Goal: Task Accomplishment & Management: Use online tool/utility

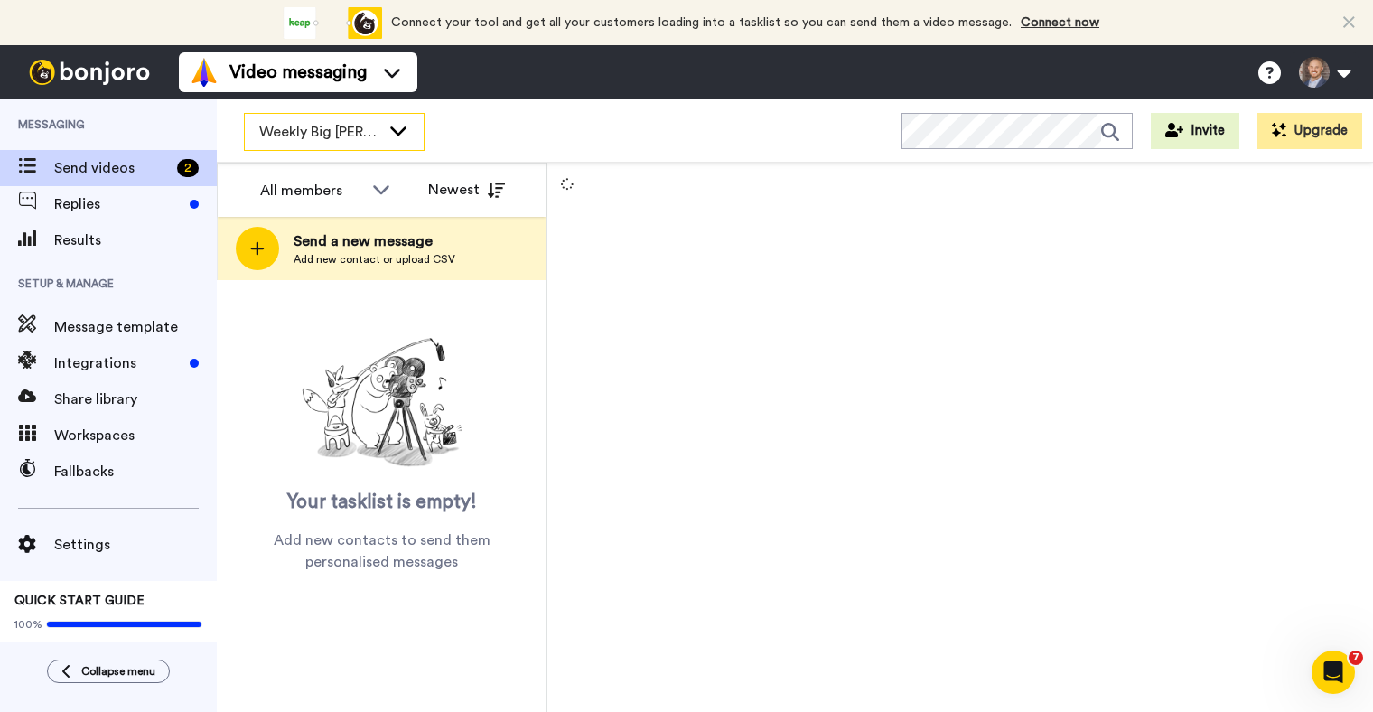
click at [373, 140] on span "Weekly Big [PERSON_NAME] Ask" at bounding box center [319, 132] width 121 height 22
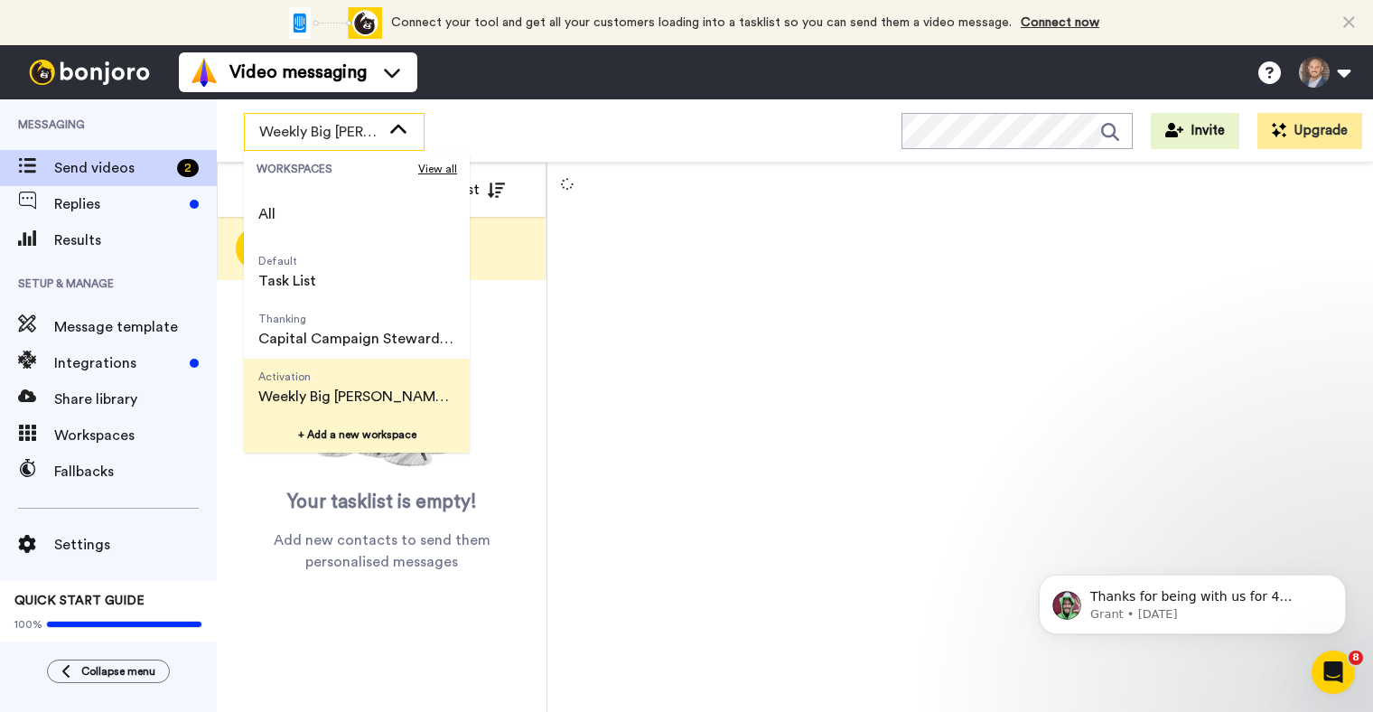
click at [373, 435] on button "+ Add a new workspace" at bounding box center [357, 435] width 226 height 36
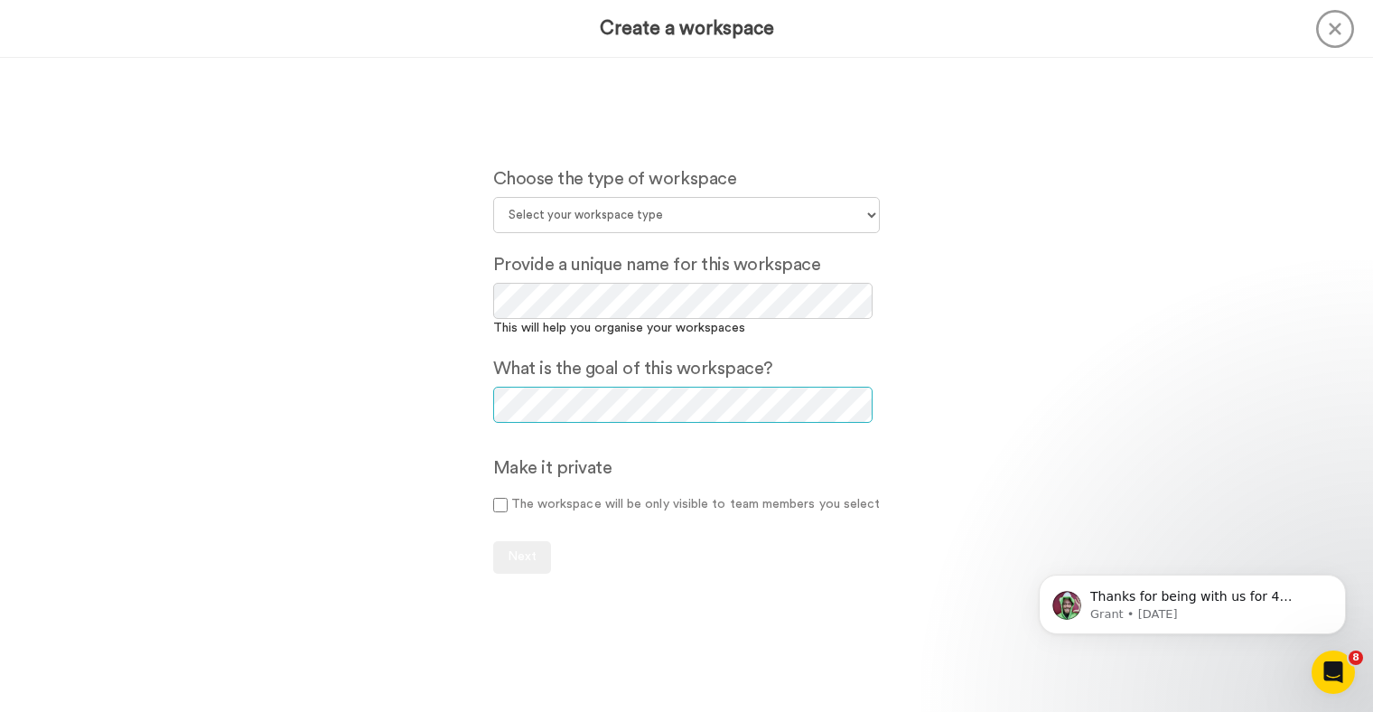
scroll to position [25, 0]
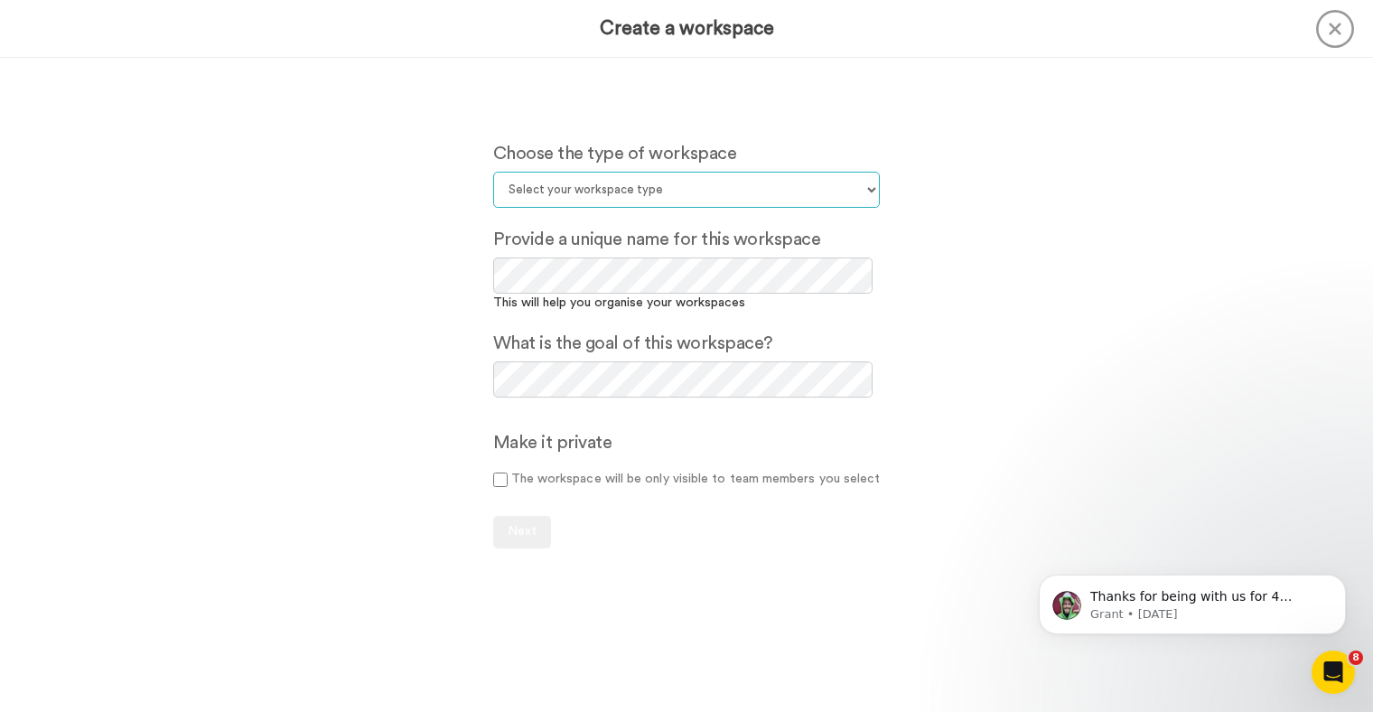
select select "Default"
click at [537, 531] on span "Next" at bounding box center [522, 531] width 29 height 13
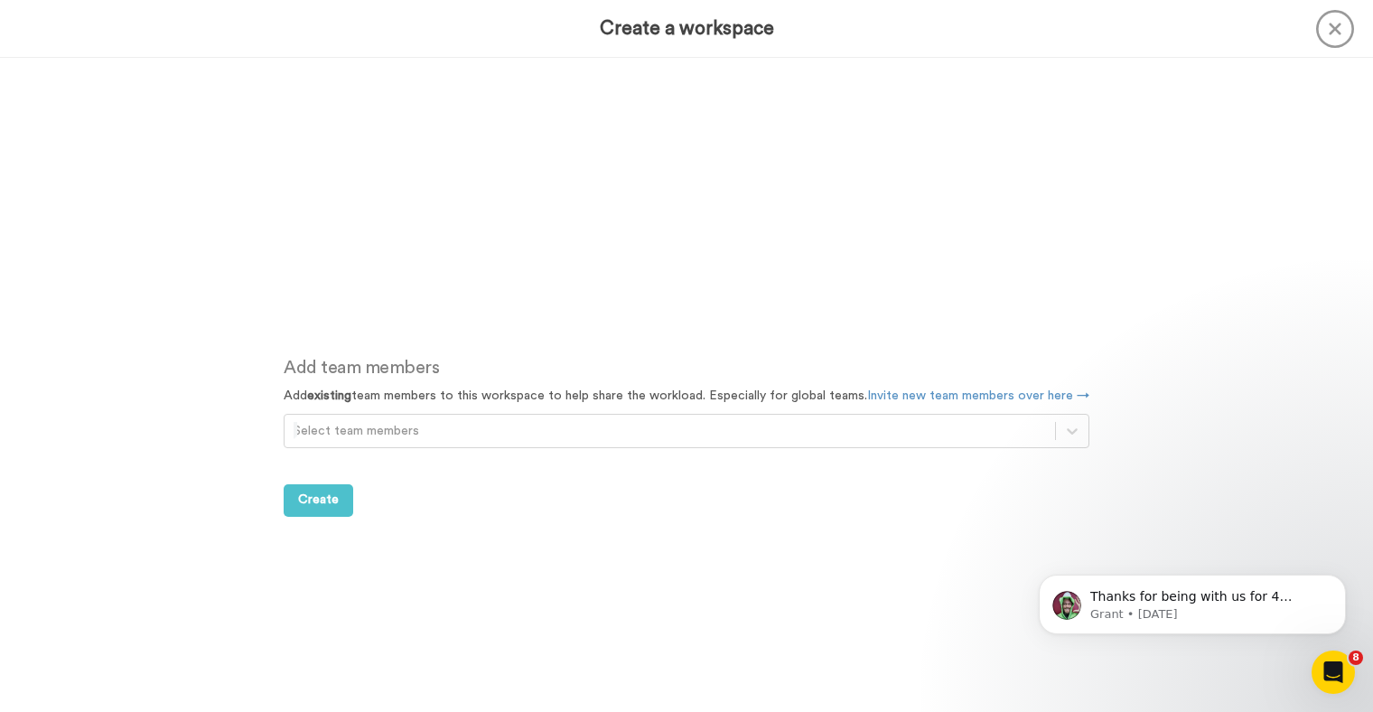
scroll to position [653, 0]
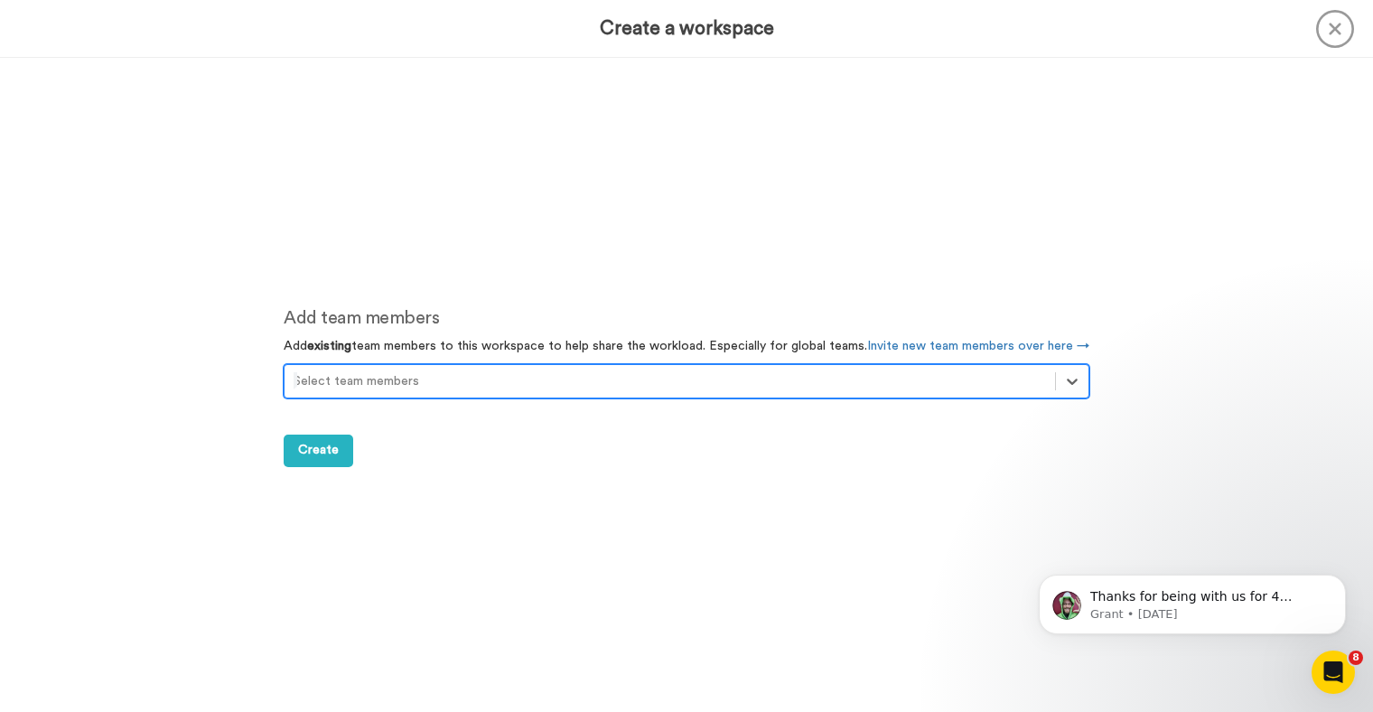
click at [330, 389] on div "Select team members" at bounding box center [670, 381] width 753 height 18
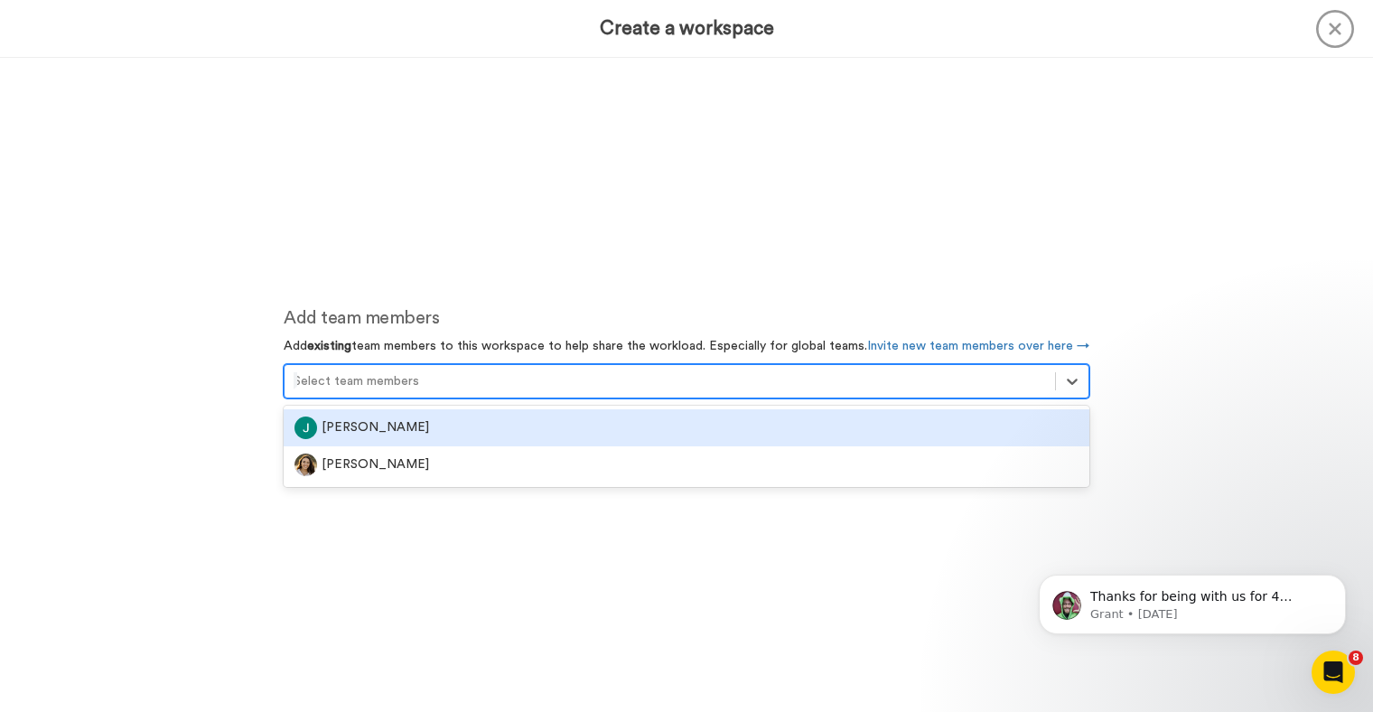
click at [345, 440] on div "[PERSON_NAME]" at bounding box center [687, 427] width 806 height 37
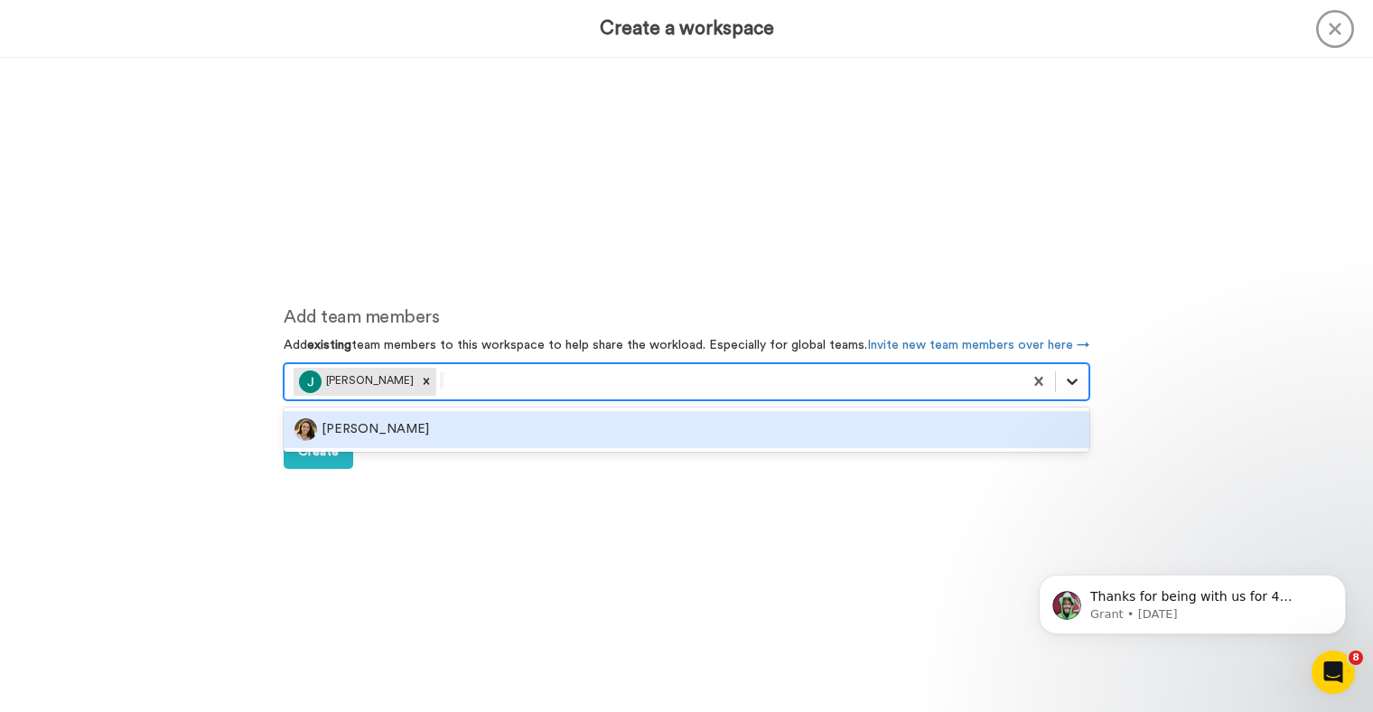
click at [1070, 380] on icon at bounding box center [1072, 381] width 18 height 18
click at [784, 442] on div "[PERSON_NAME]" at bounding box center [687, 429] width 806 height 37
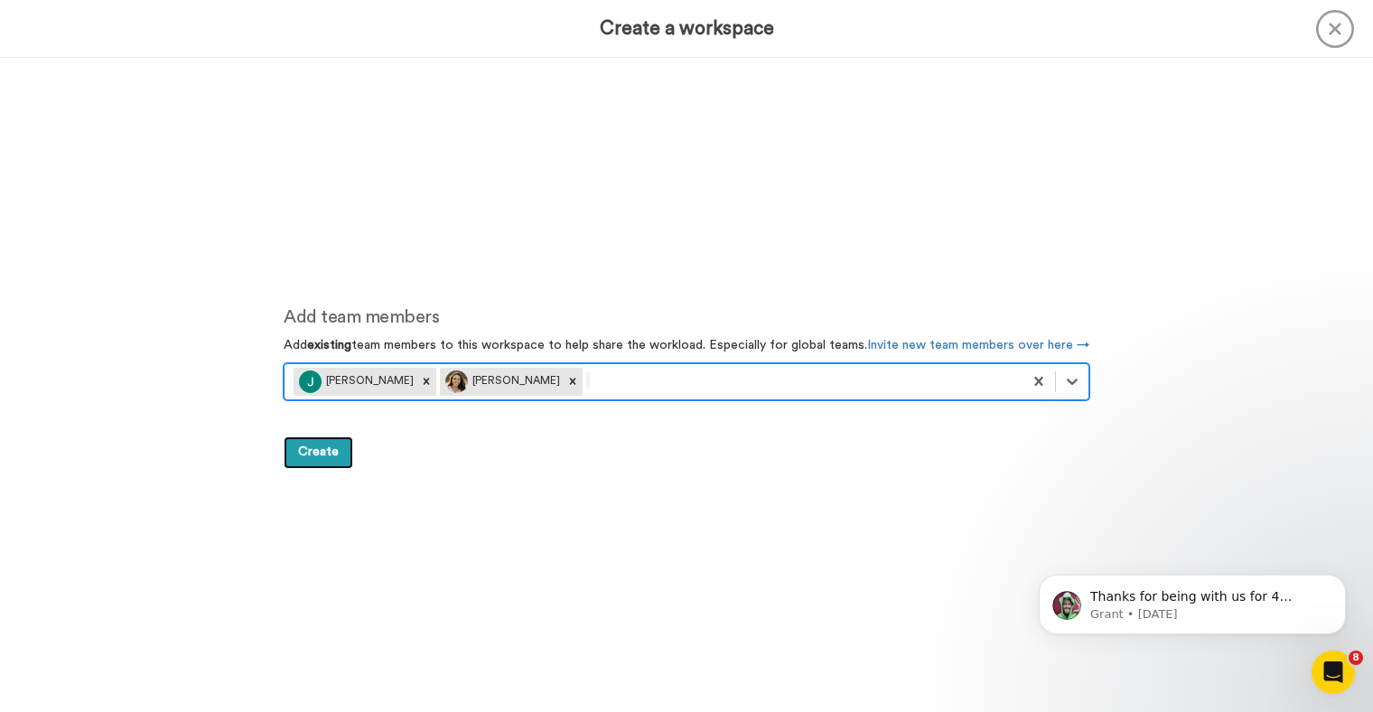
click at [338, 456] on span "Create" at bounding box center [318, 451] width 41 height 13
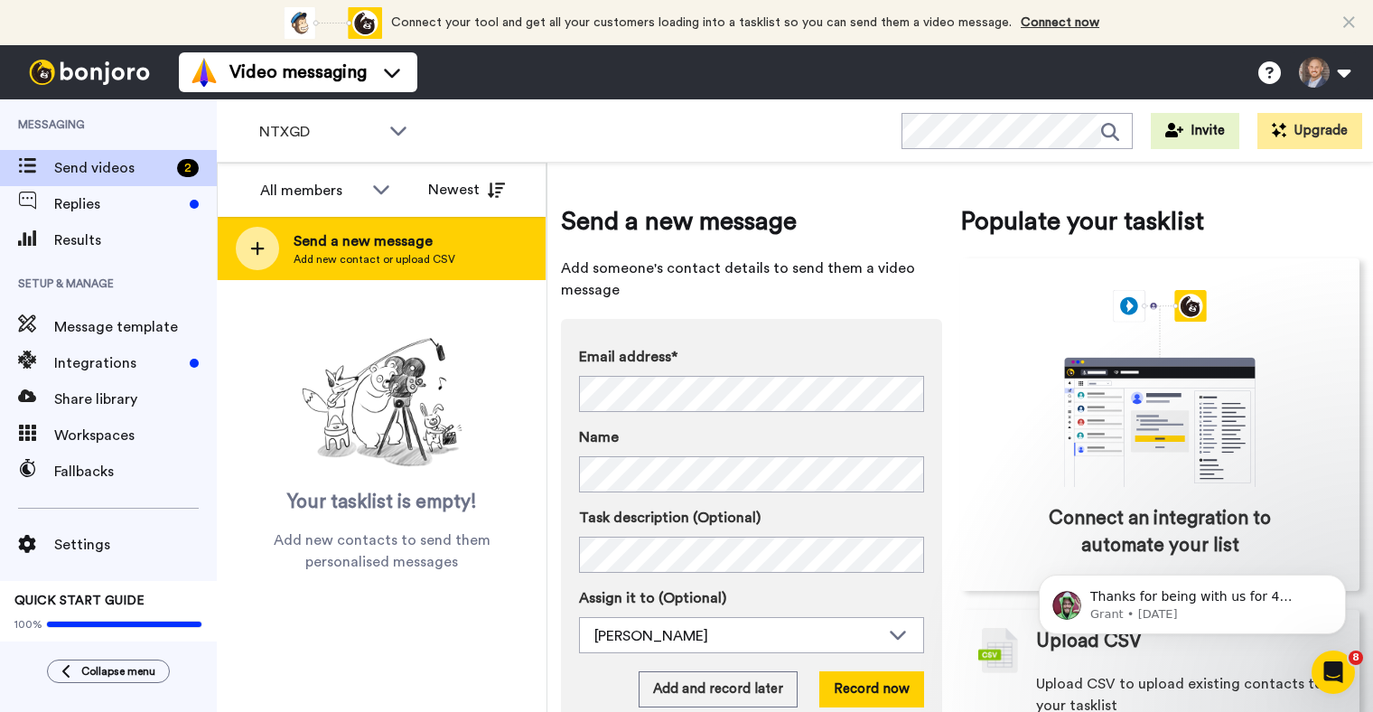
click at [329, 236] on span "Send a new message" at bounding box center [375, 241] width 162 height 22
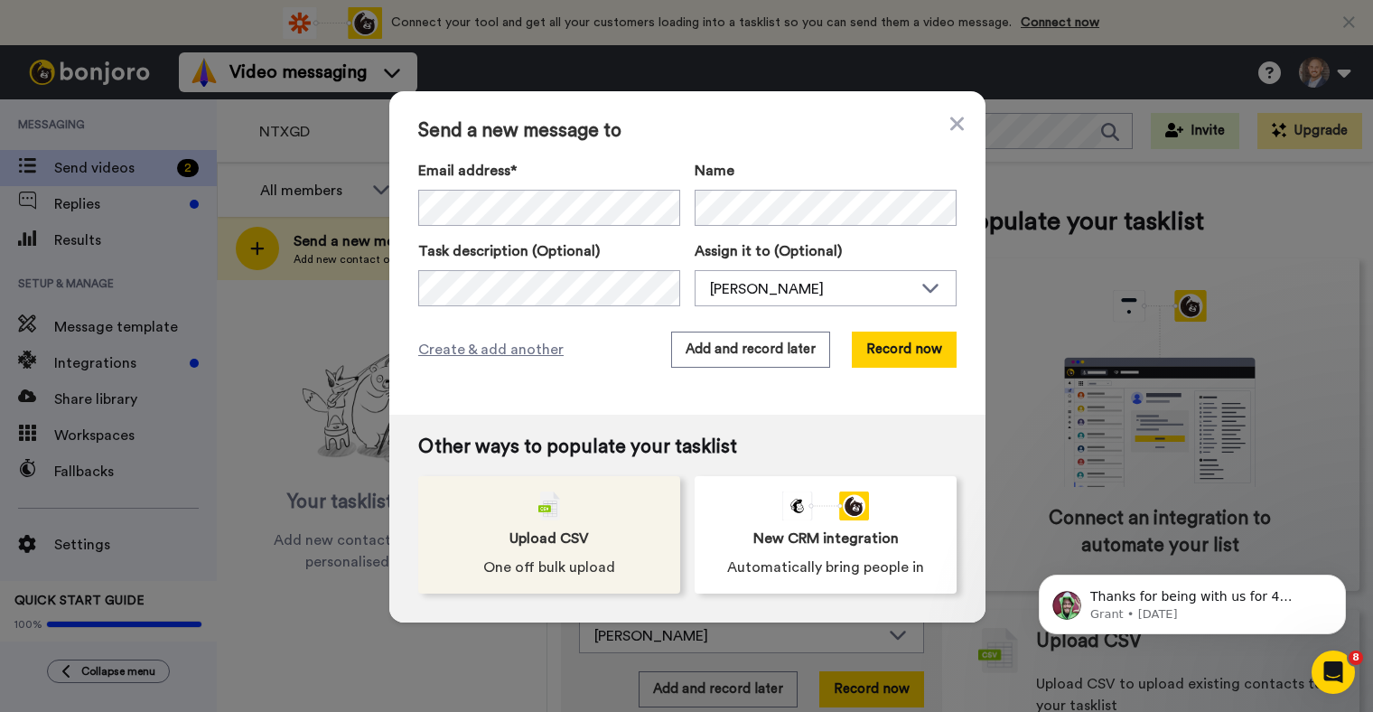
click at [535, 514] on div "Upload CSV One off bulk upload" at bounding box center [549, 534] width 262 height 117
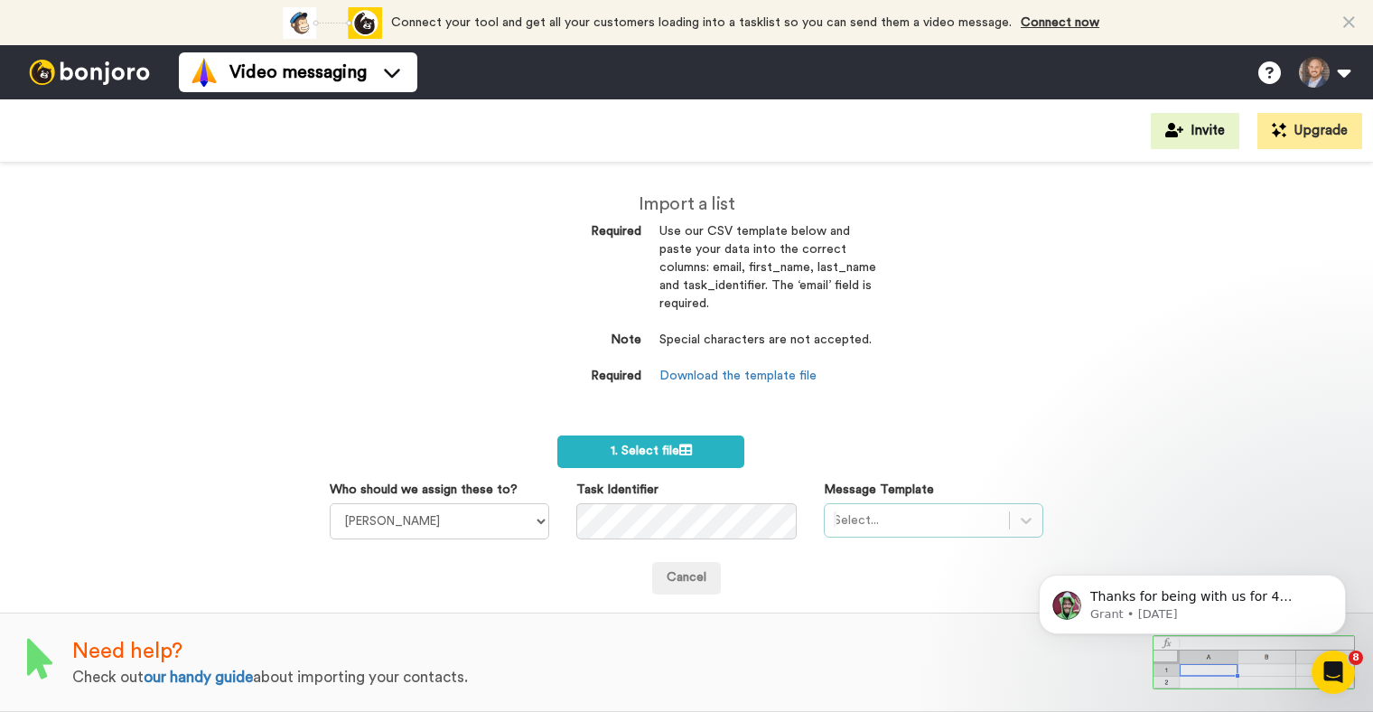
click at [906, 517] on div "Select..." at bounding box center [934, 520] width 220 height 34
click at [695, 492] on div "Who should we assign these to? Josh Wattenbarger Dylan Browning Kassidy Sanders…" at bounding box center [686, 510] width 741 height 59
click at [623, 435] on label "1. Select file" at bounding box center [650, 451] width 187 height 33
click at [332, 366] on div "Import a list Required Use our CSV template below and paste your data into the …" at bounding box center [686, 437] width 1373 height 549
click at [632, 445] on span "1. Select file" at bounding box center [651, 451] width 81 height 13
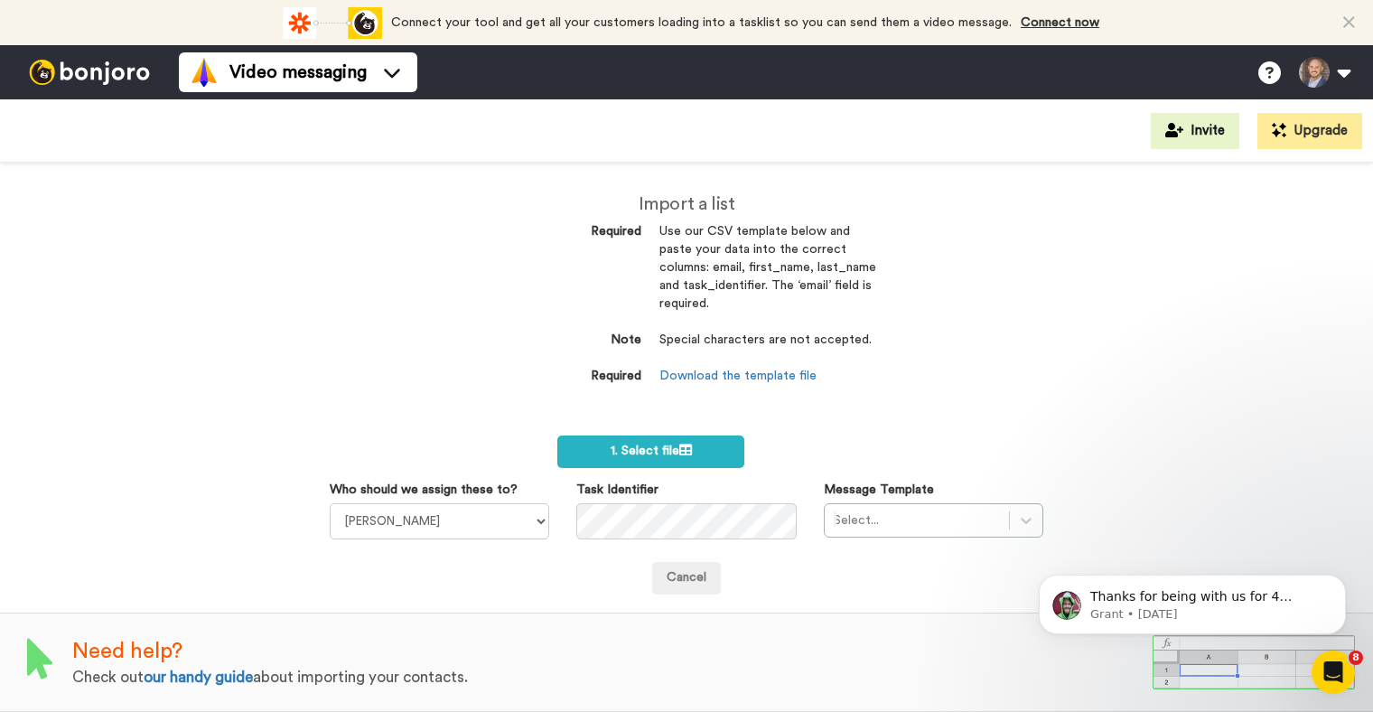
click at [1137, 299] on div "Import a list Required Use our CSV template below and paste your data into the …" at bounding box center [686, 437] width 1373 height 549
click at [620, 445] on span "1. Select file" at bounding box center [651, 451] width 81 height 13
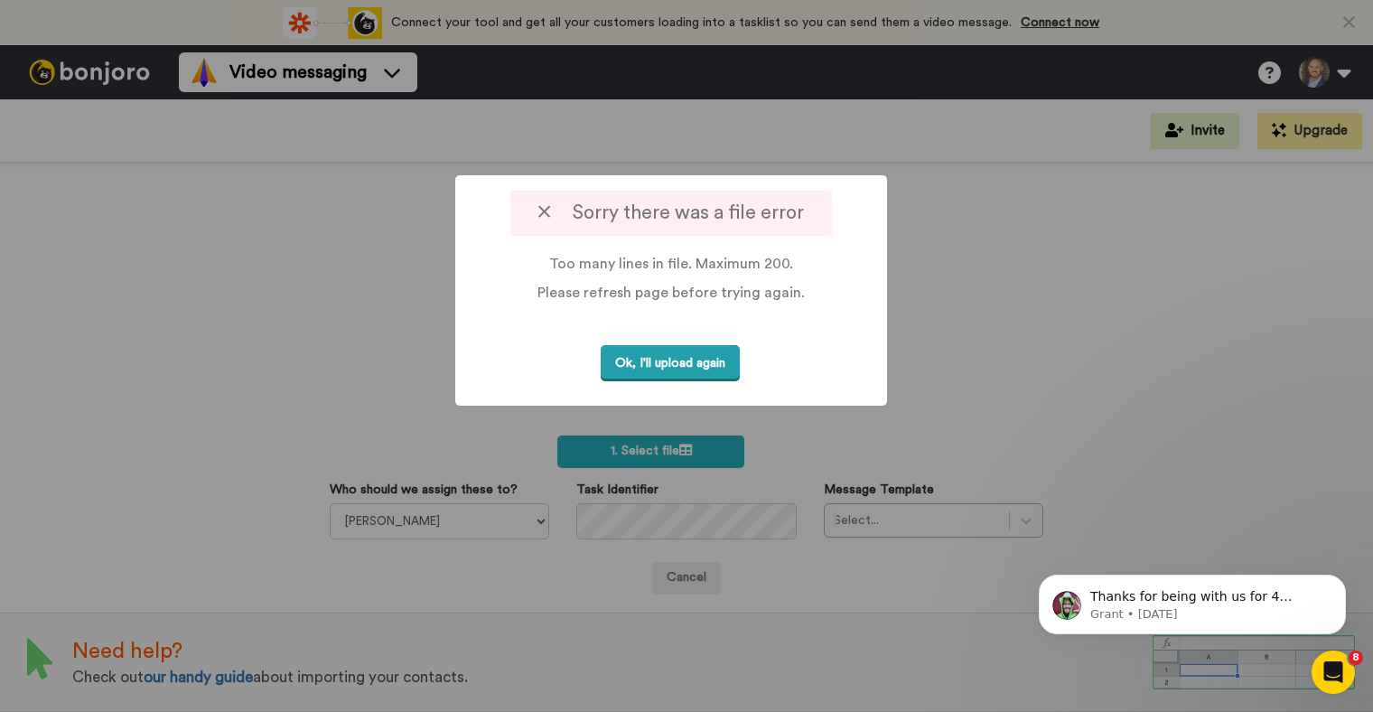
click at [651, 367] on button "Ok, I'll upload again" at bounding box center [670, 363] width 139 height 37
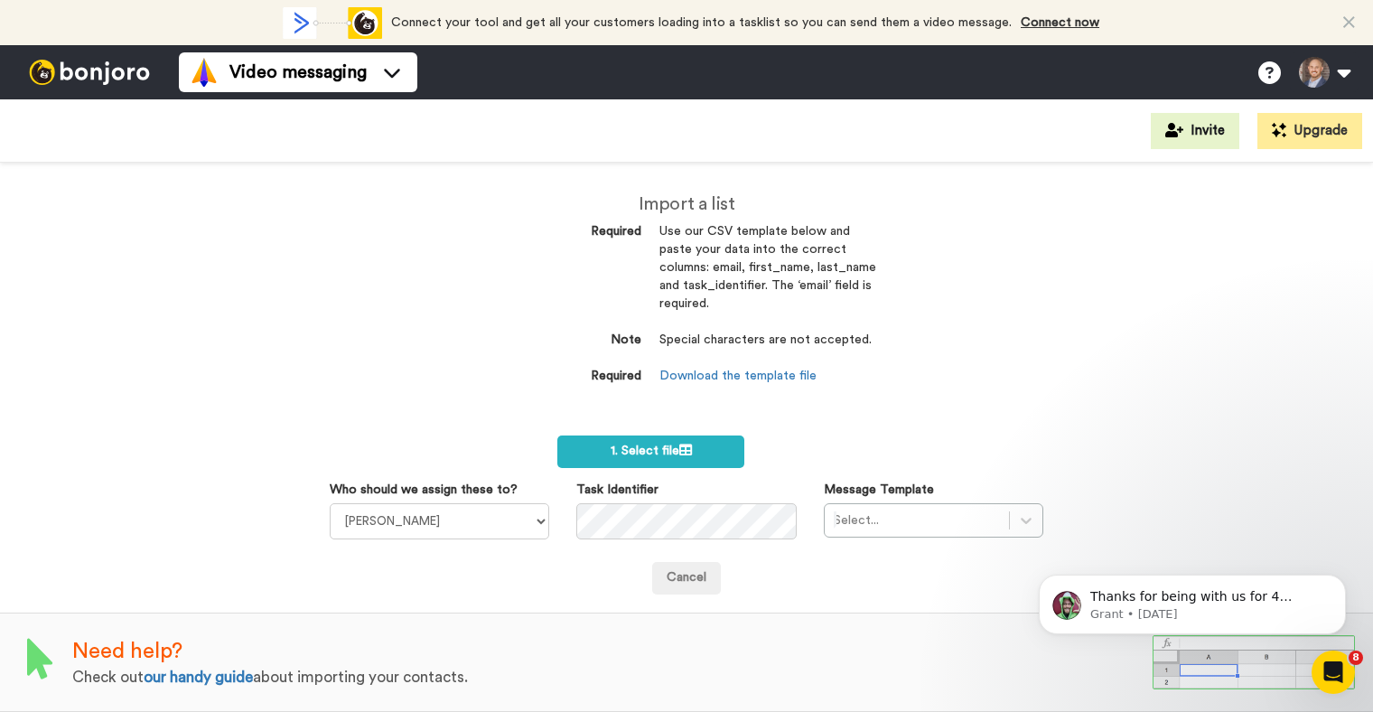
click at [930, 4] on div "Connect your tool and get all your customers loading into a tasklist so you can…" at bounding box center [688, 22] width 821 height 45
click at [637, 445] on span "1. Select file" at bounding box center [651, 451] width 81 height 13
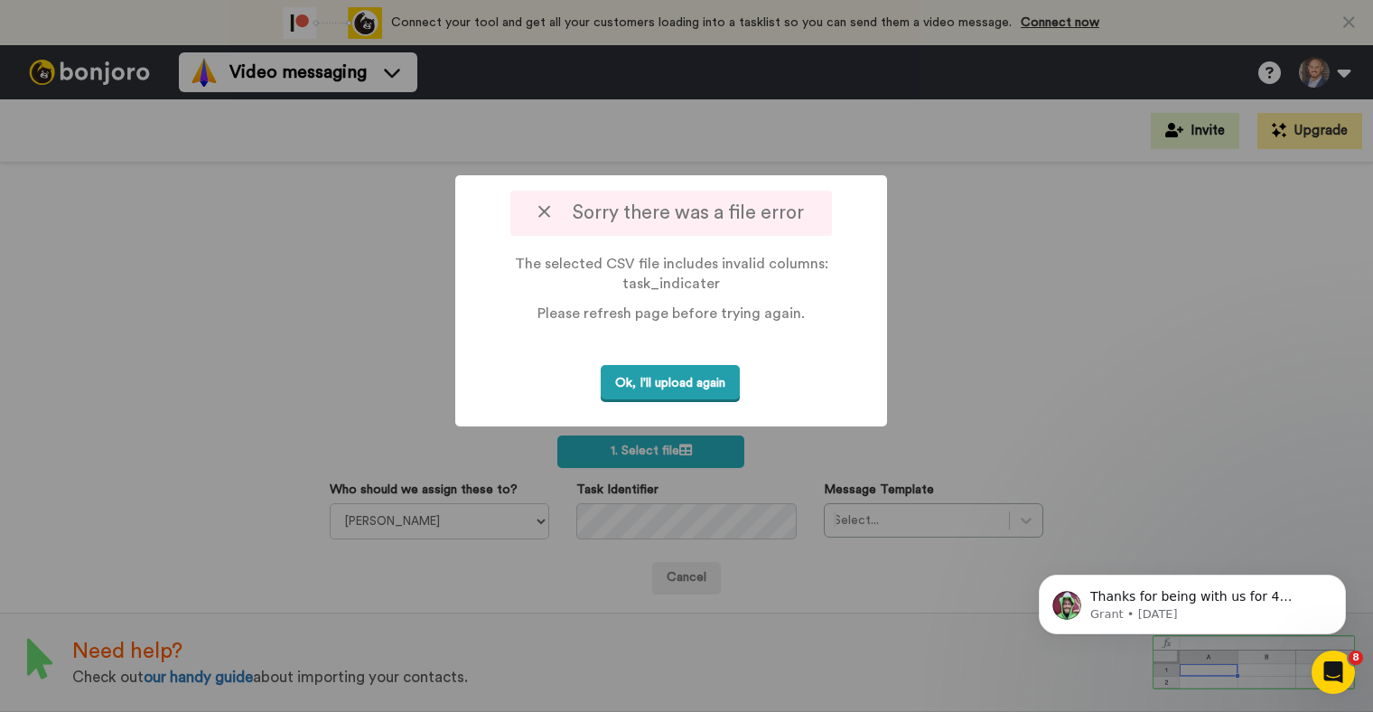
click at [655, 382] on button "Ok, I'll upload again" at bounding box center [670, 383] width 139 height 37
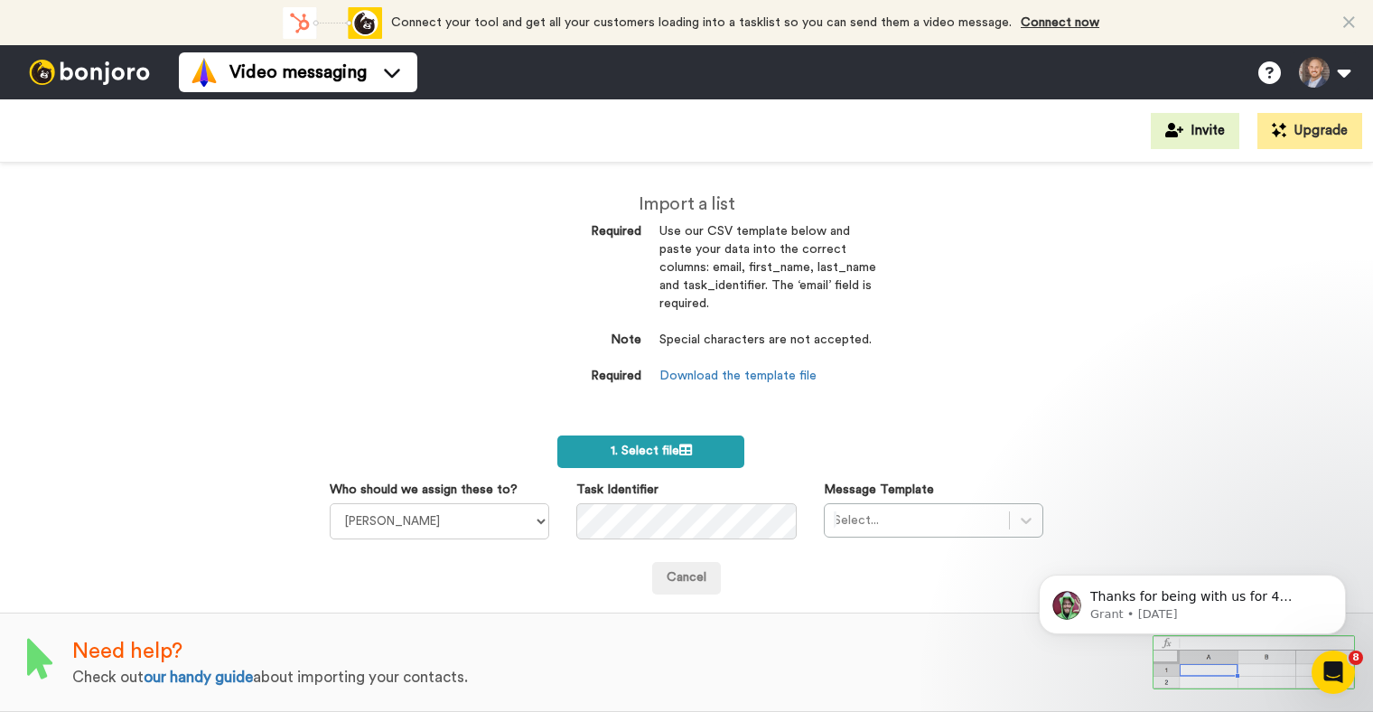
click at [675, 445] on span "1. Select file" at bounding box center [651, 451] width 81 height 13
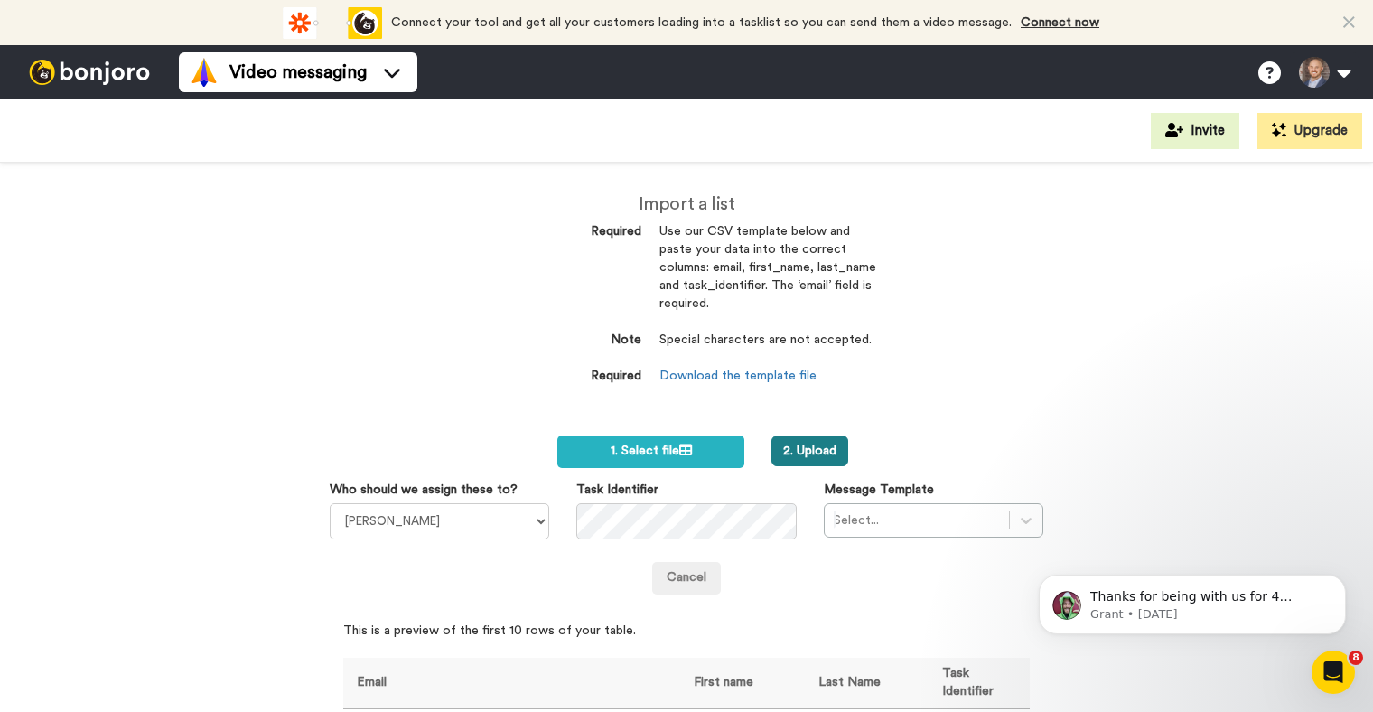
click at [789, 441] on button "2. Upload" at bounding box center [810, 450] width 77 height 31
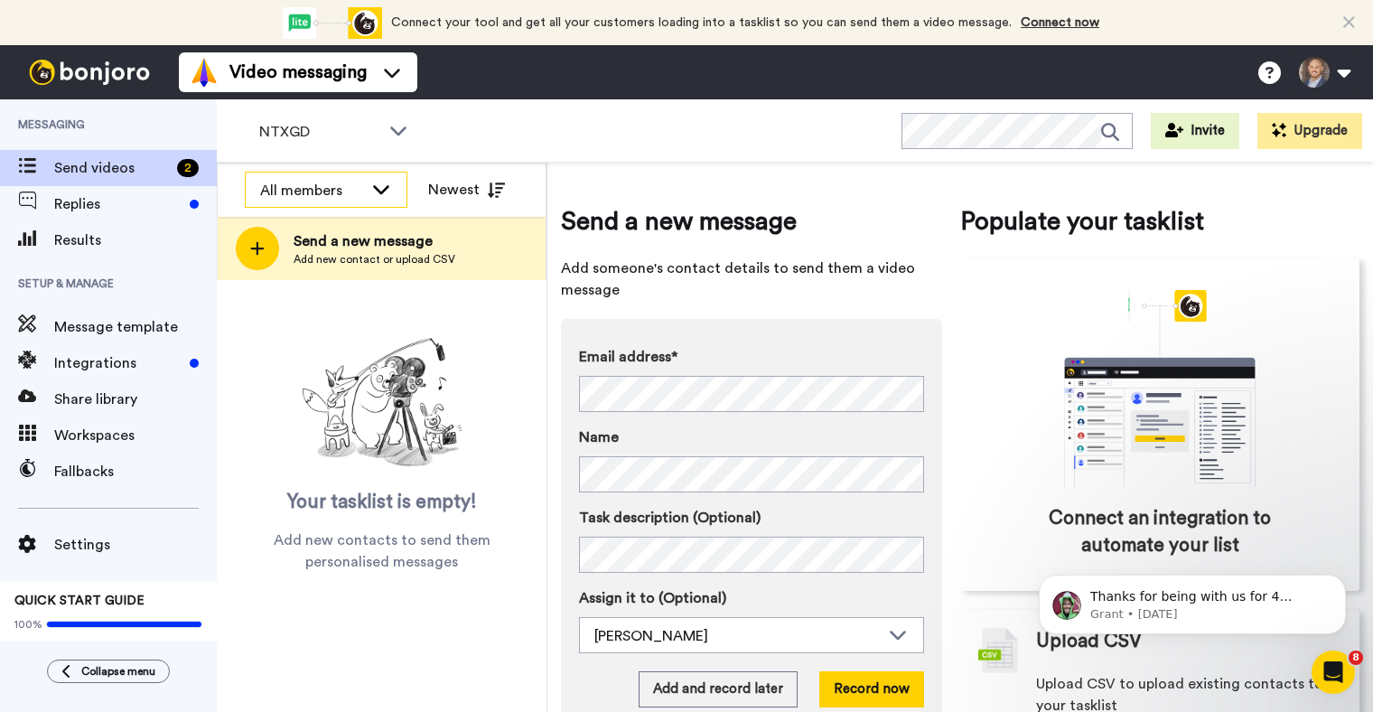
click at [365, 188] on div "All members" at bounding box center [326, 191] width 161 height 36
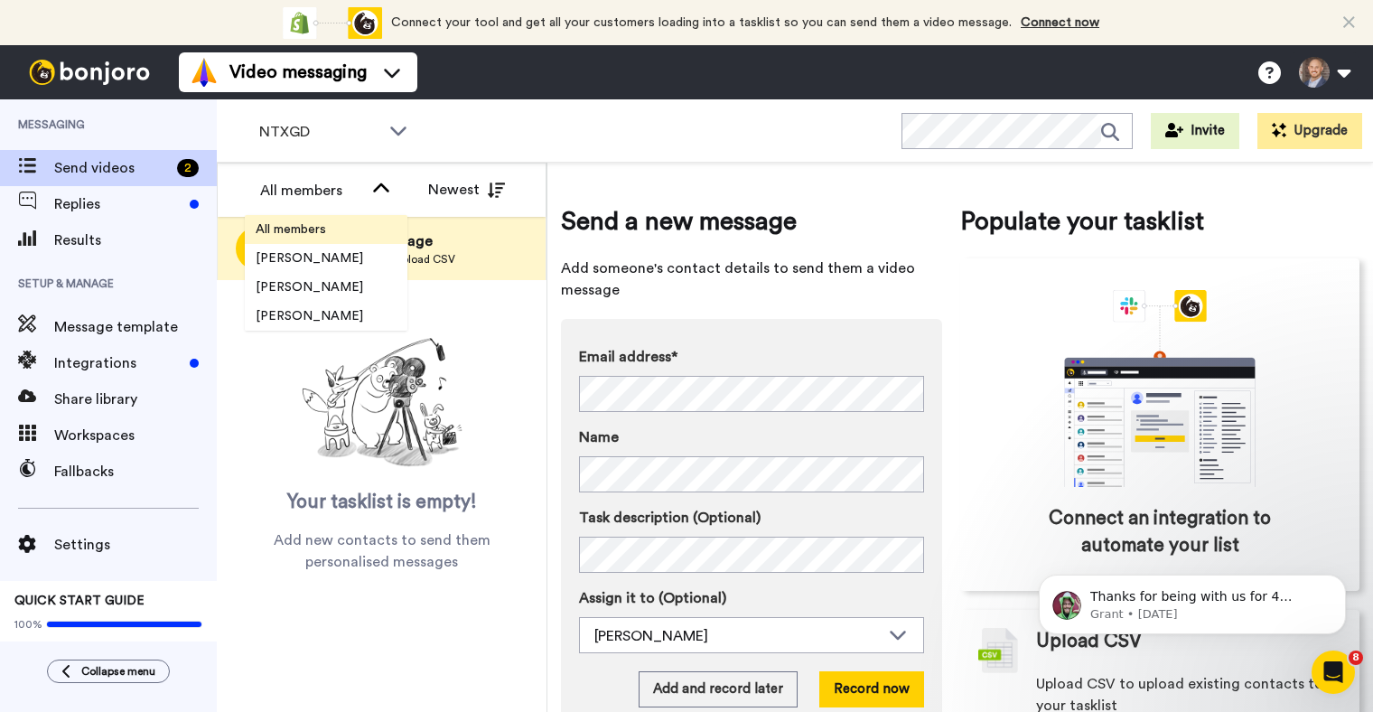
click at [309, 238] on span "All members" at bounding box center [291, 229] width 92 height 18
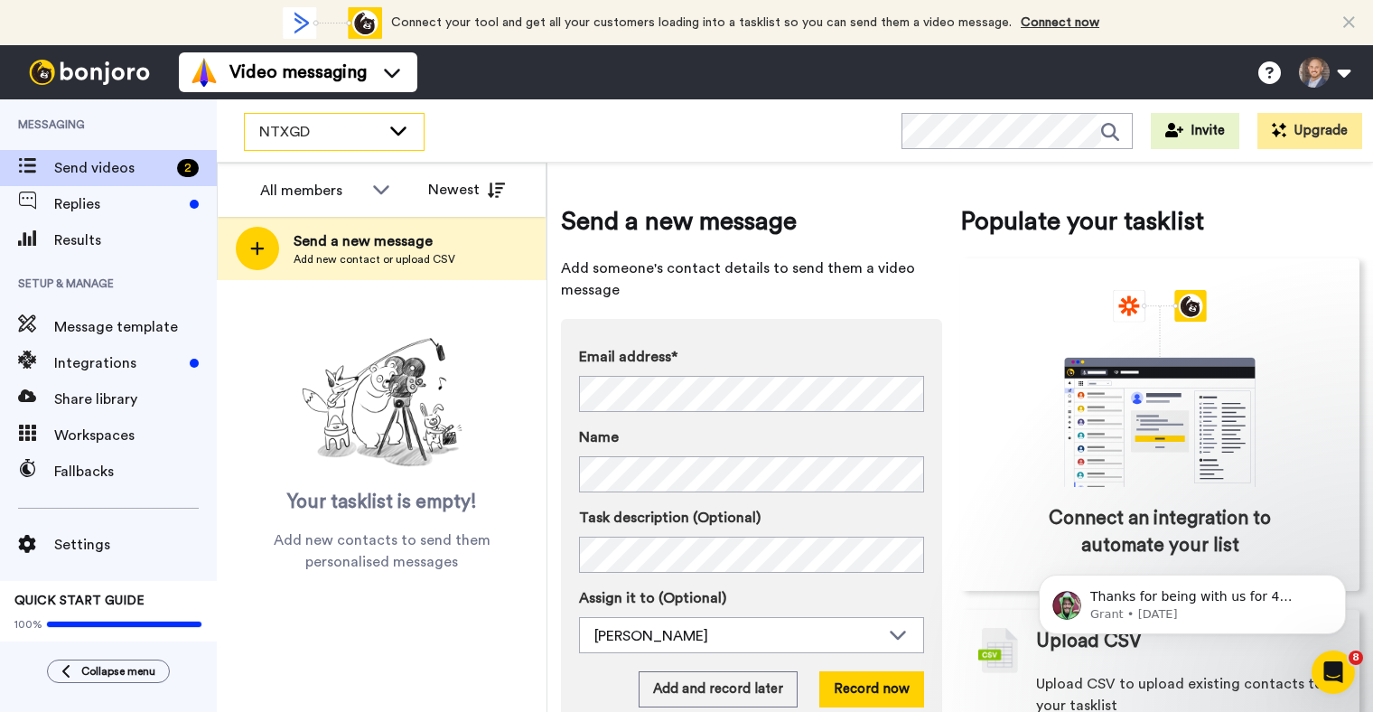
click at [334, 131] on span "NTXGD" at bounding box center [319, 132] width 121 height 22
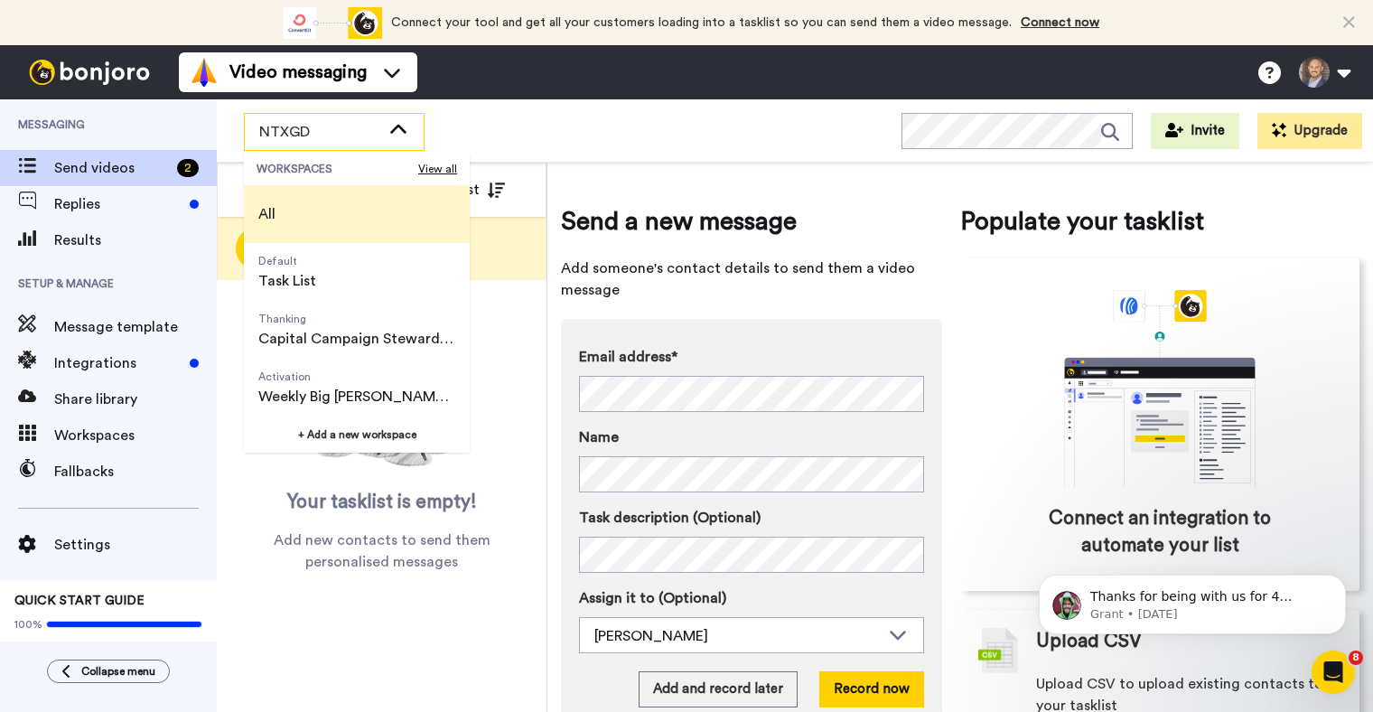
click at [339, 207] on li "All" at bounding box center [357, 214] width 226 height 58
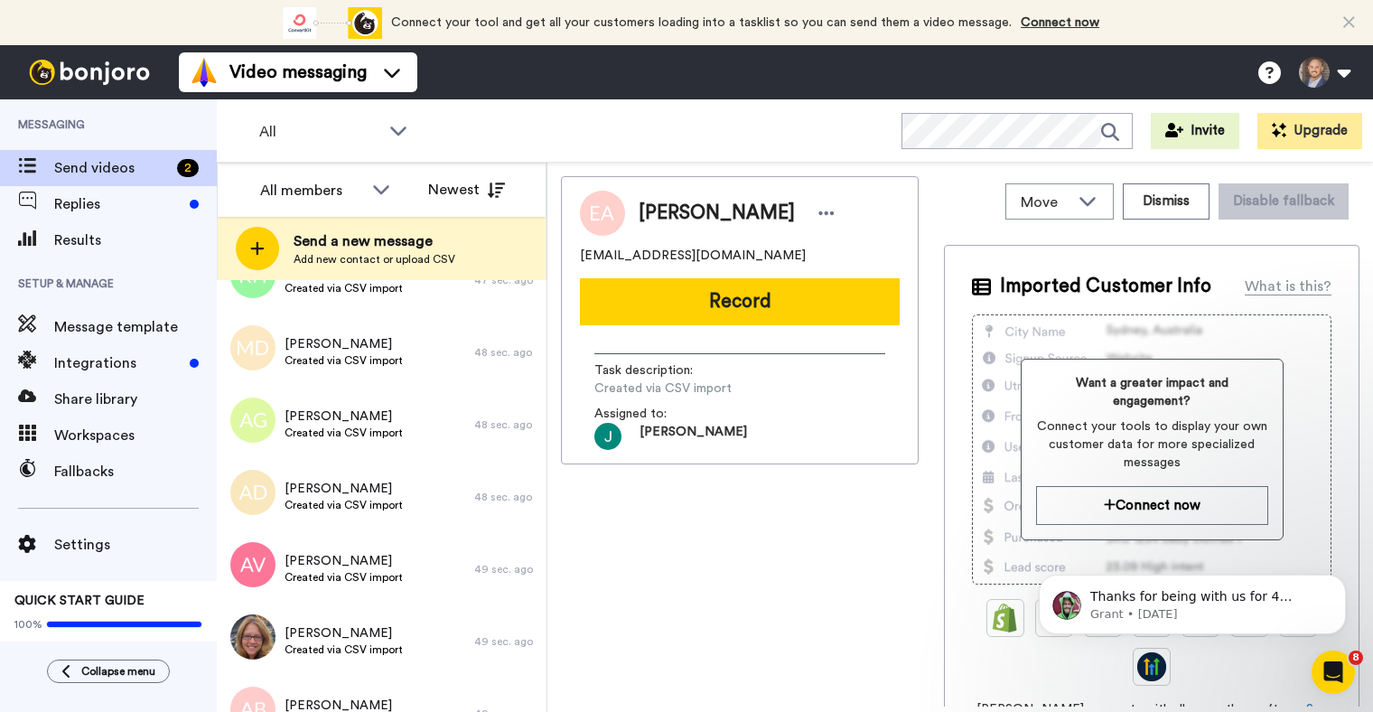
scroll to position [13578, 0]
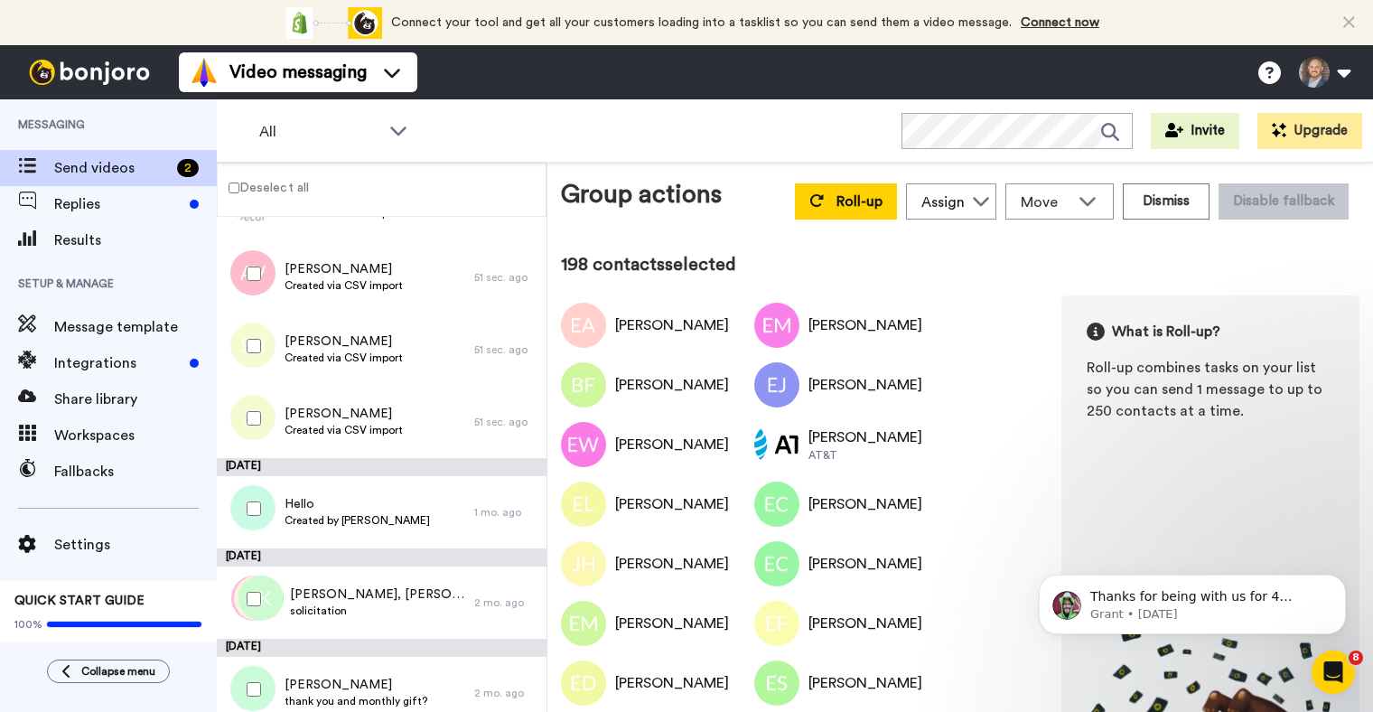
scroll to position [14075, 0]
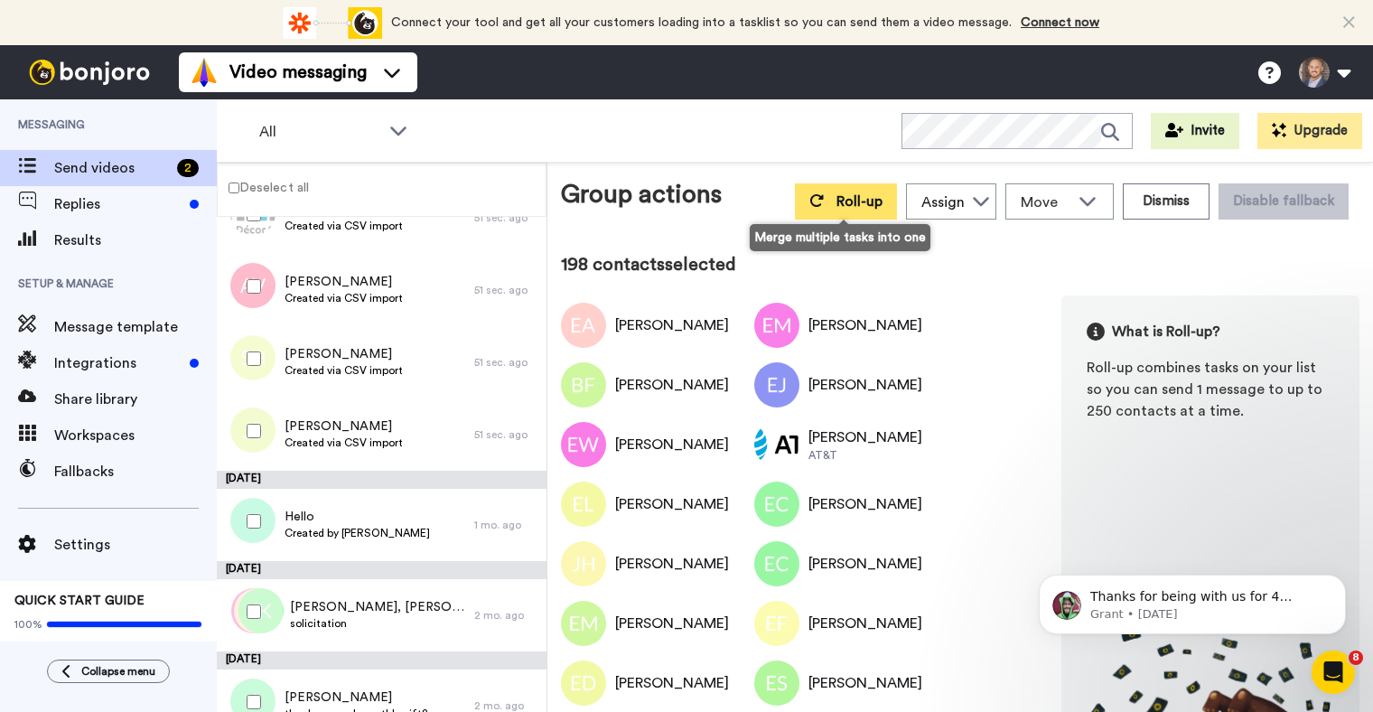
click at [827, 192] on button "Roll-up" at bounding box center [846, 201] width 102 height 36
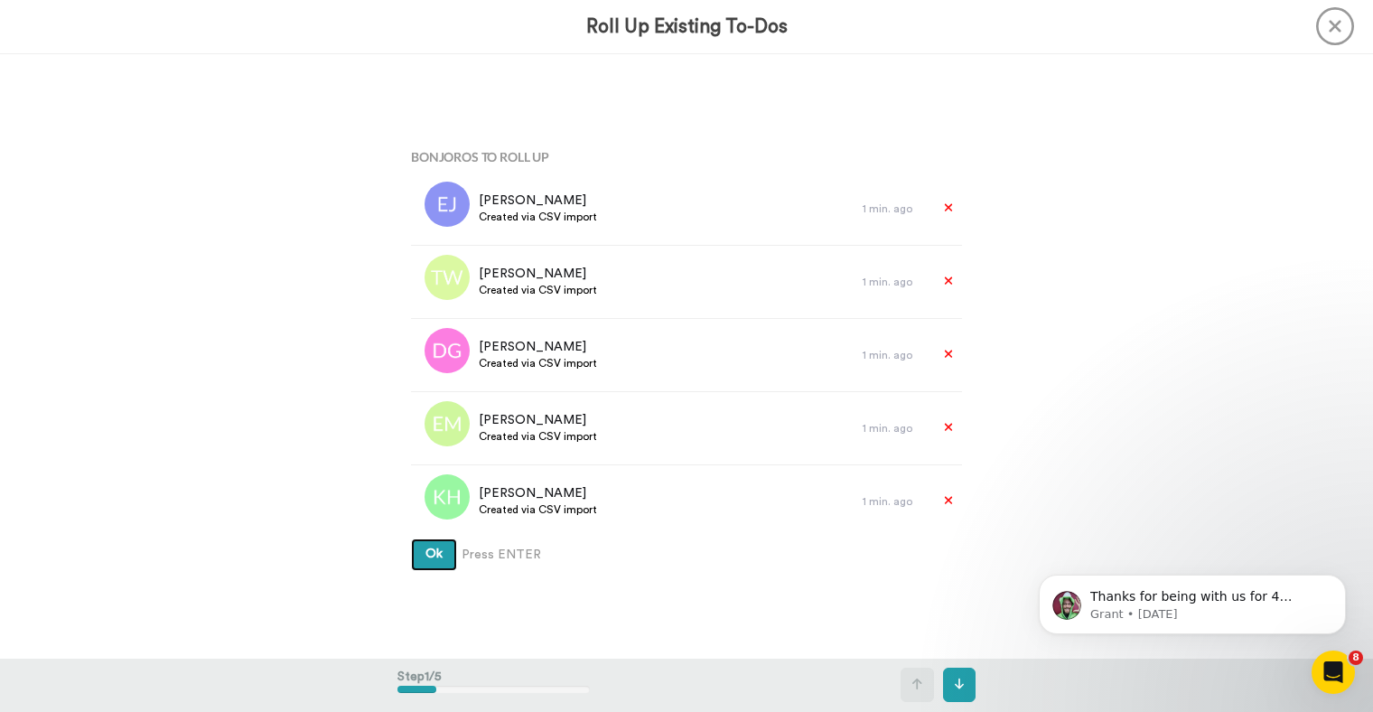
click at [436, 548] on span "Ok" at bounding box center [434, 554] width 17 height 13
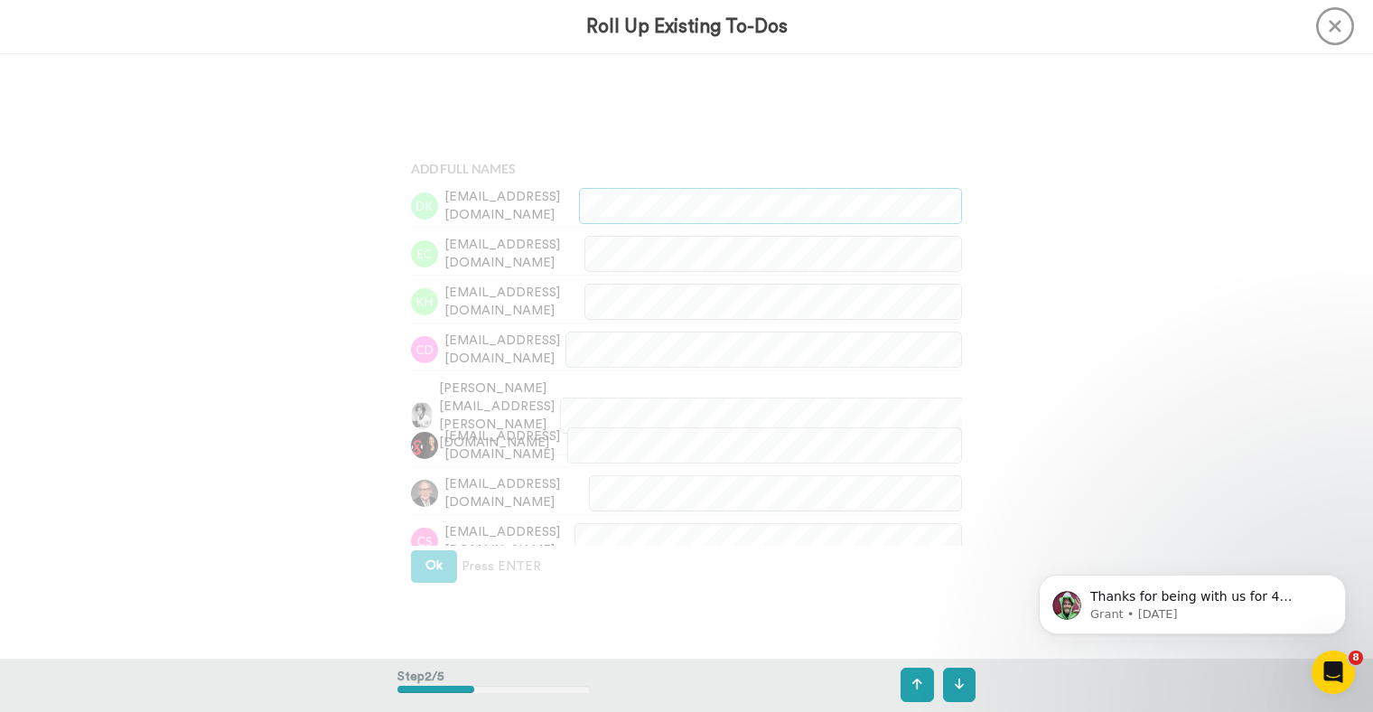
scroll to position [604, 0]
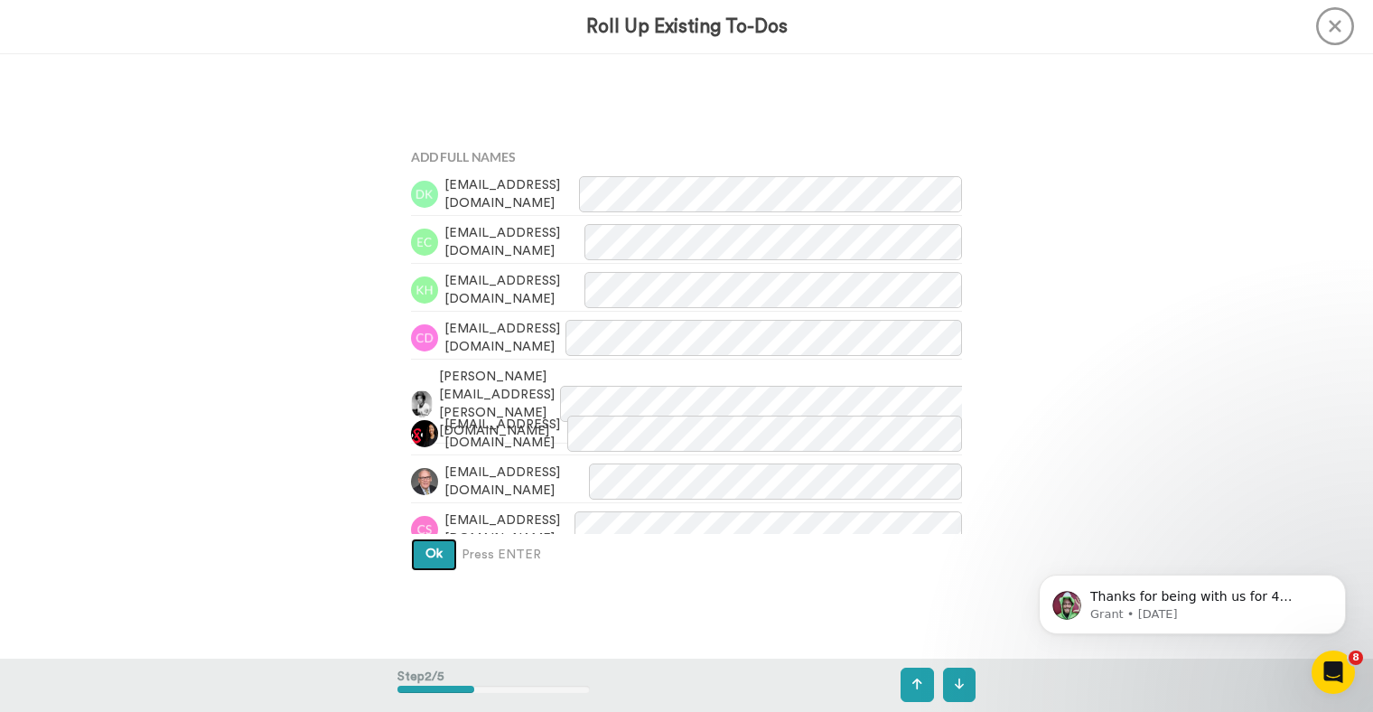
click at [437, 559] on span "Ok" at bounding box center [434, 554] width 17 height 13
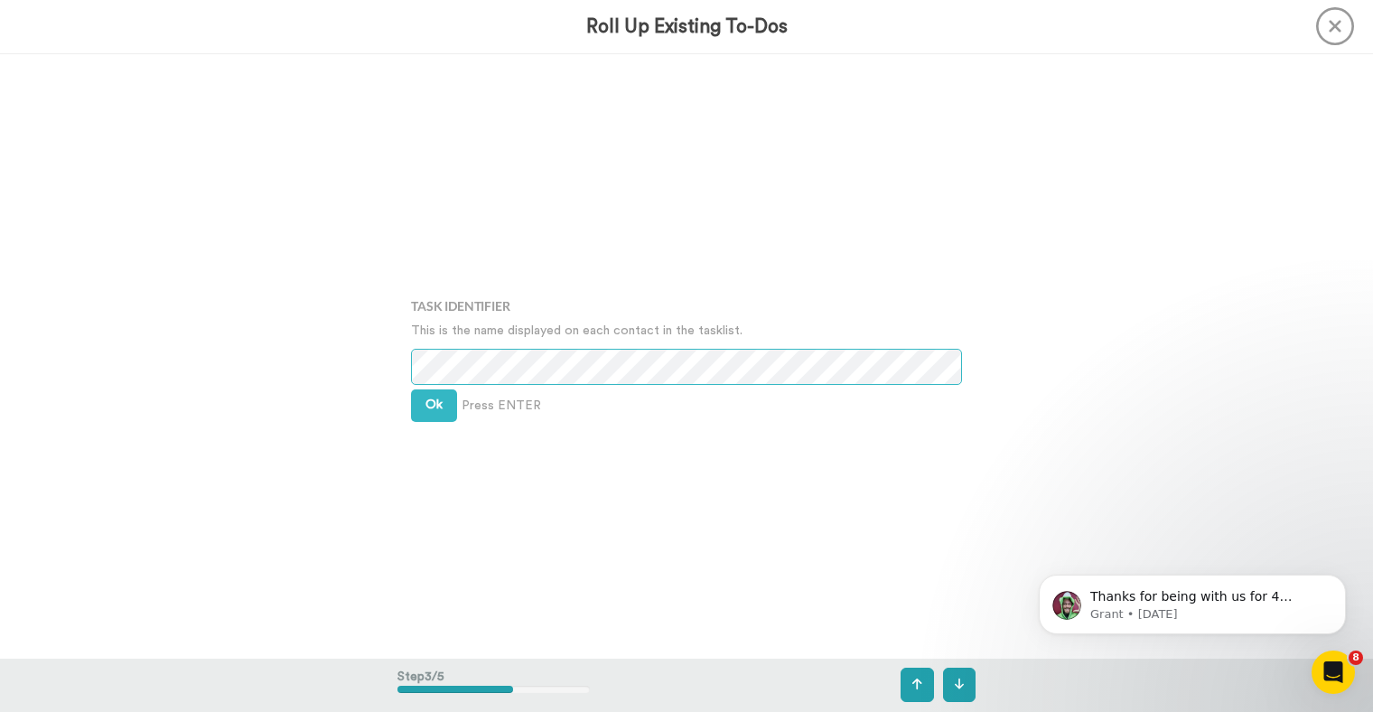
scroll to position [1209, 0]
click at [427, 400] on span "Ok" at bounding box center [434, 404] width 17 height 13
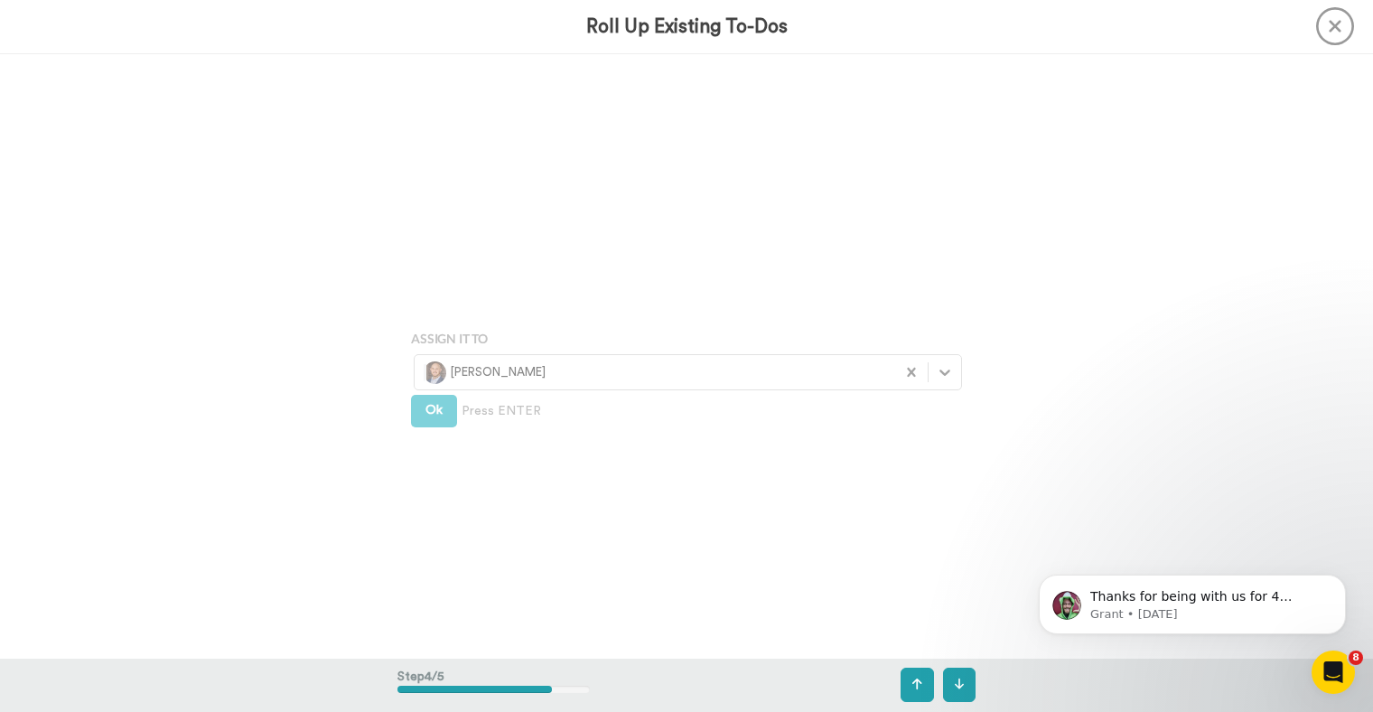
scroll to position [1813, 0]
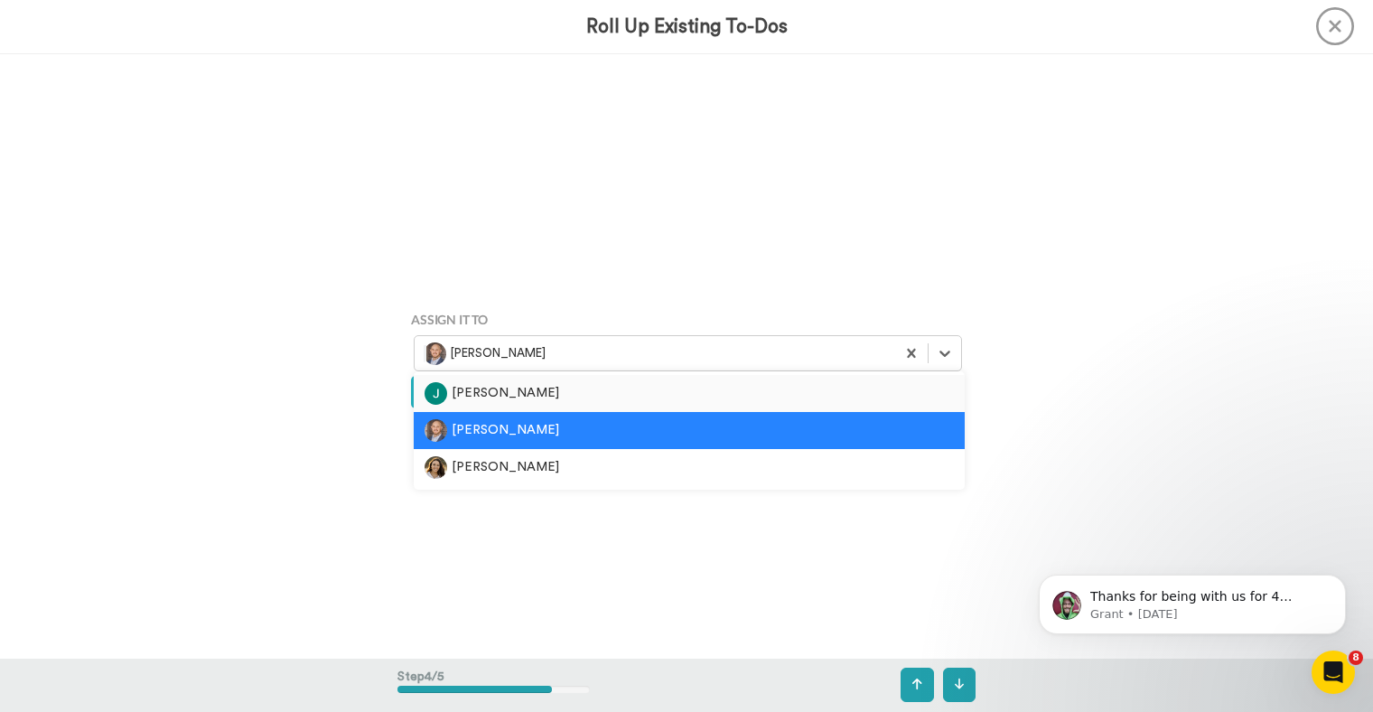
click at [519, 362] on div at bounding box center [655, 353] width 463 height 21
click at [513, 393] on div "[PERSON_NAME]" at bounding box center [689, 393] width 529 height 23
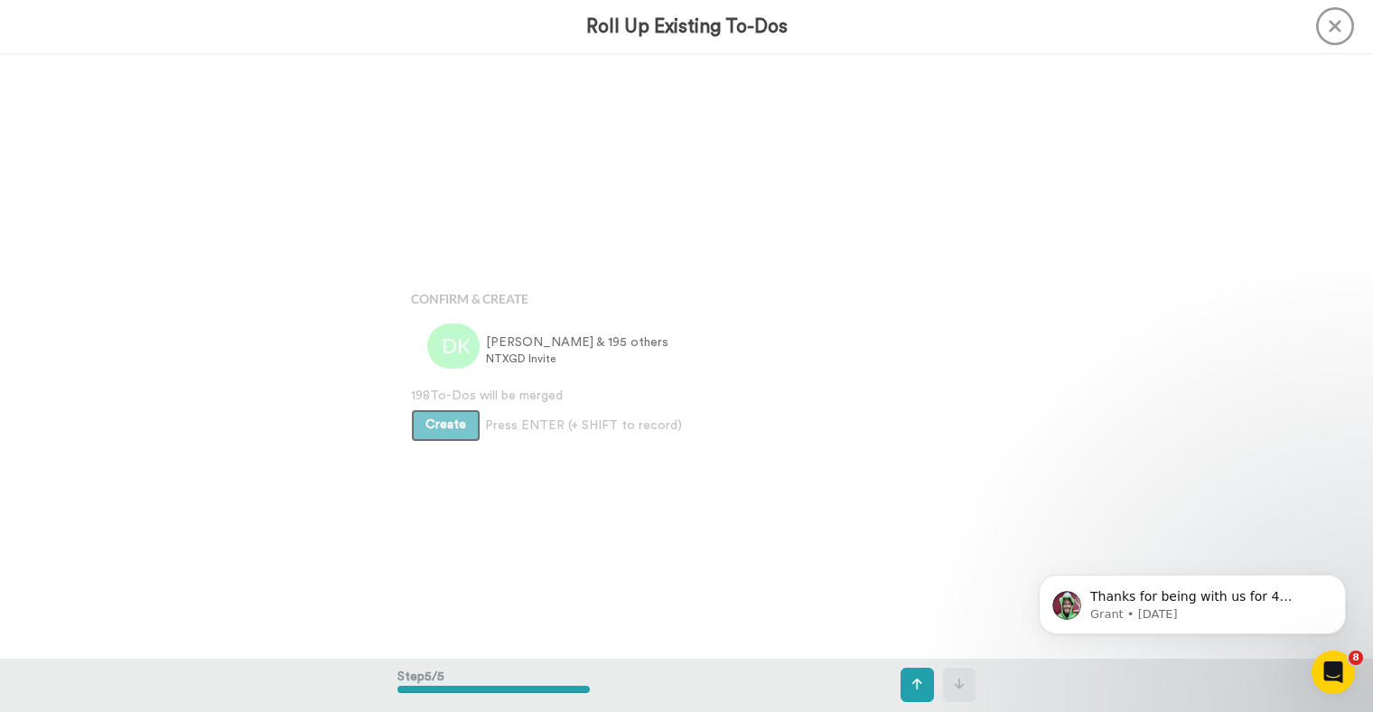
scroll to position [2418, 0]
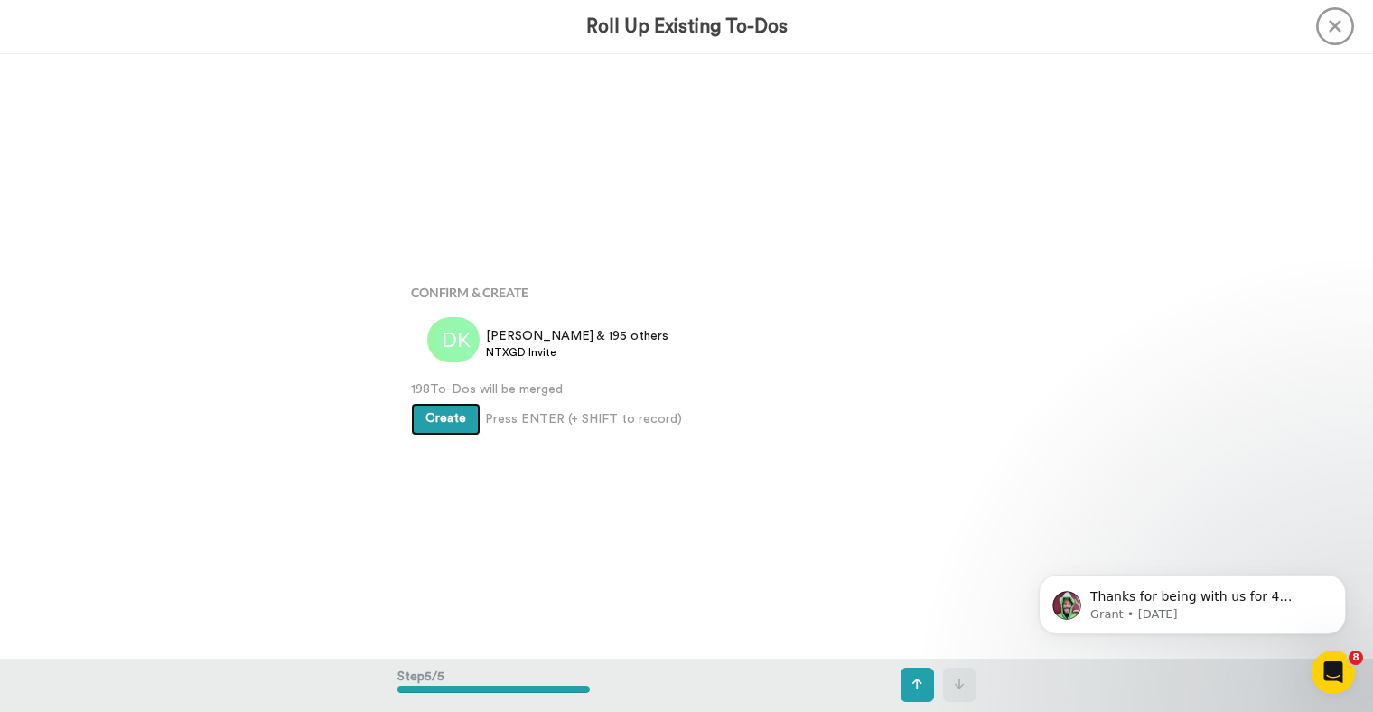
click at [454, 424] on span "Create" at bounding box center [446, 418] width 41 height 13
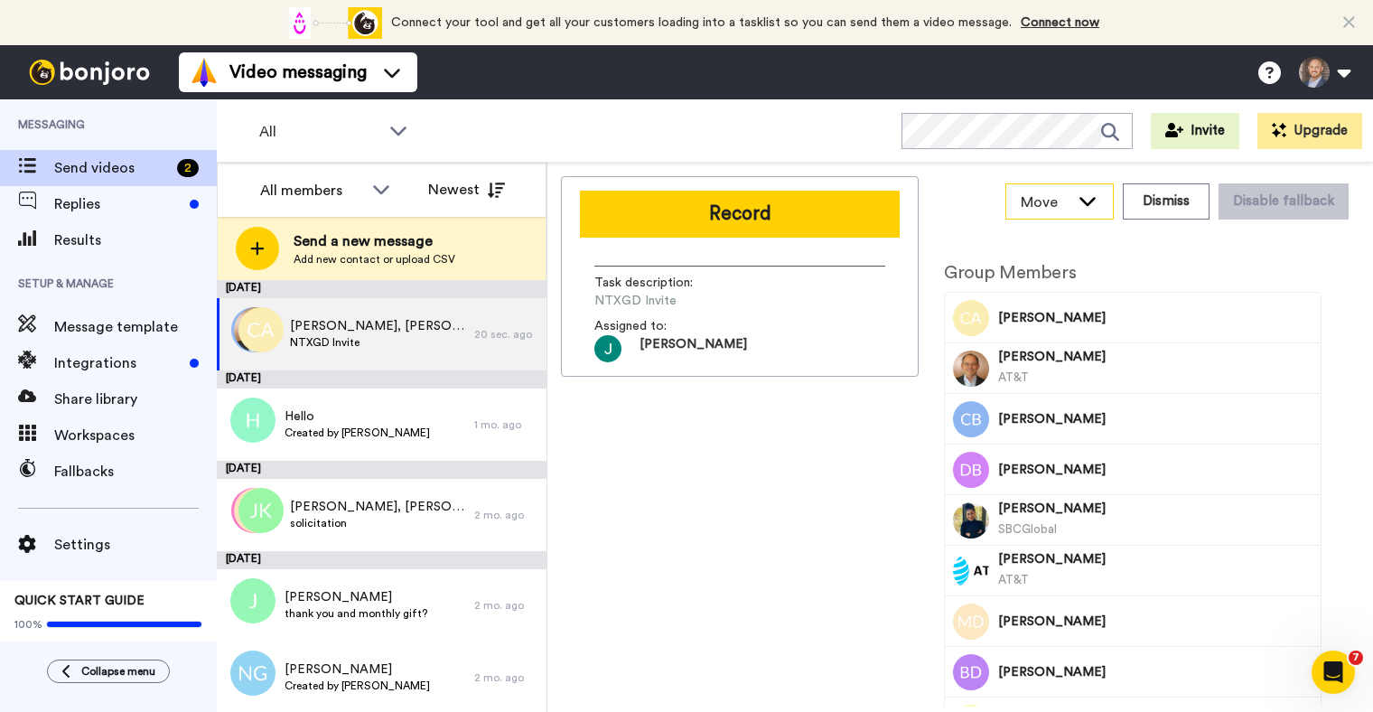
click at [1097, 201] on icon at bounding box center [1088, 201] width 22 height 18
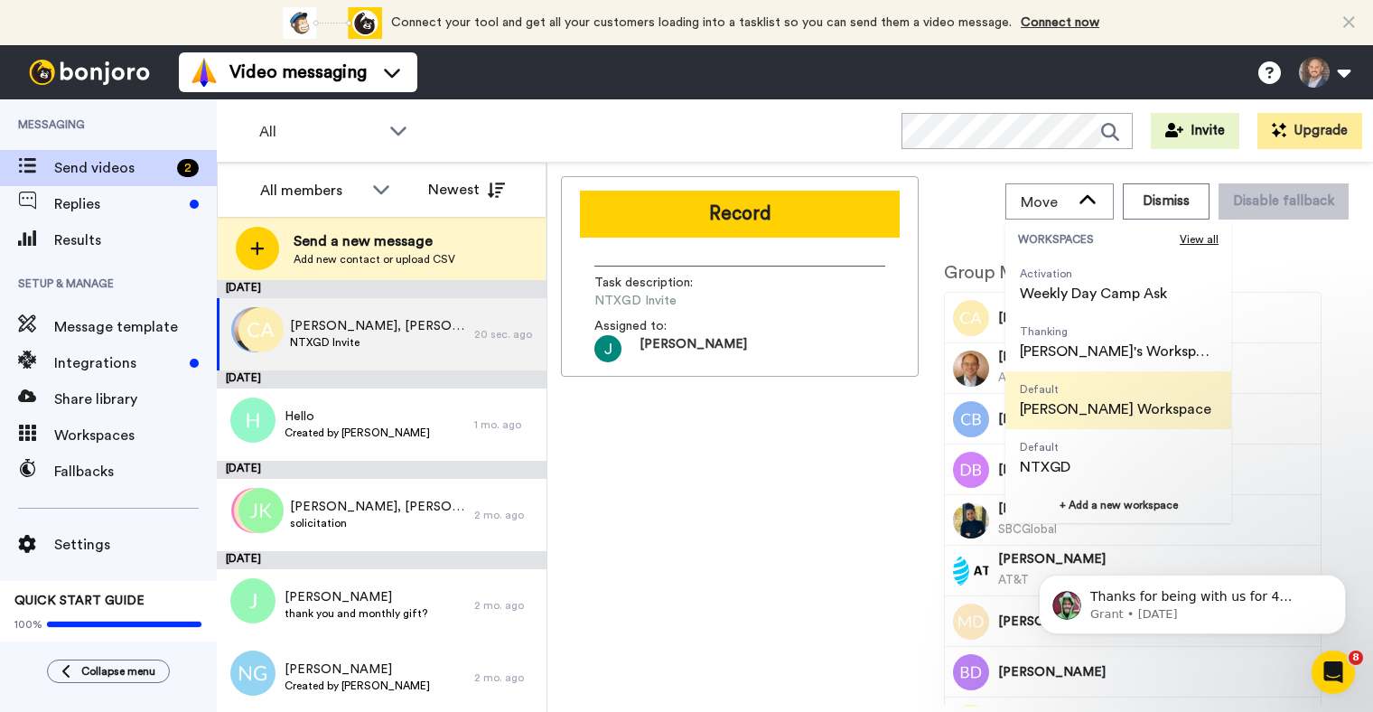
scroll to position [173, 0]
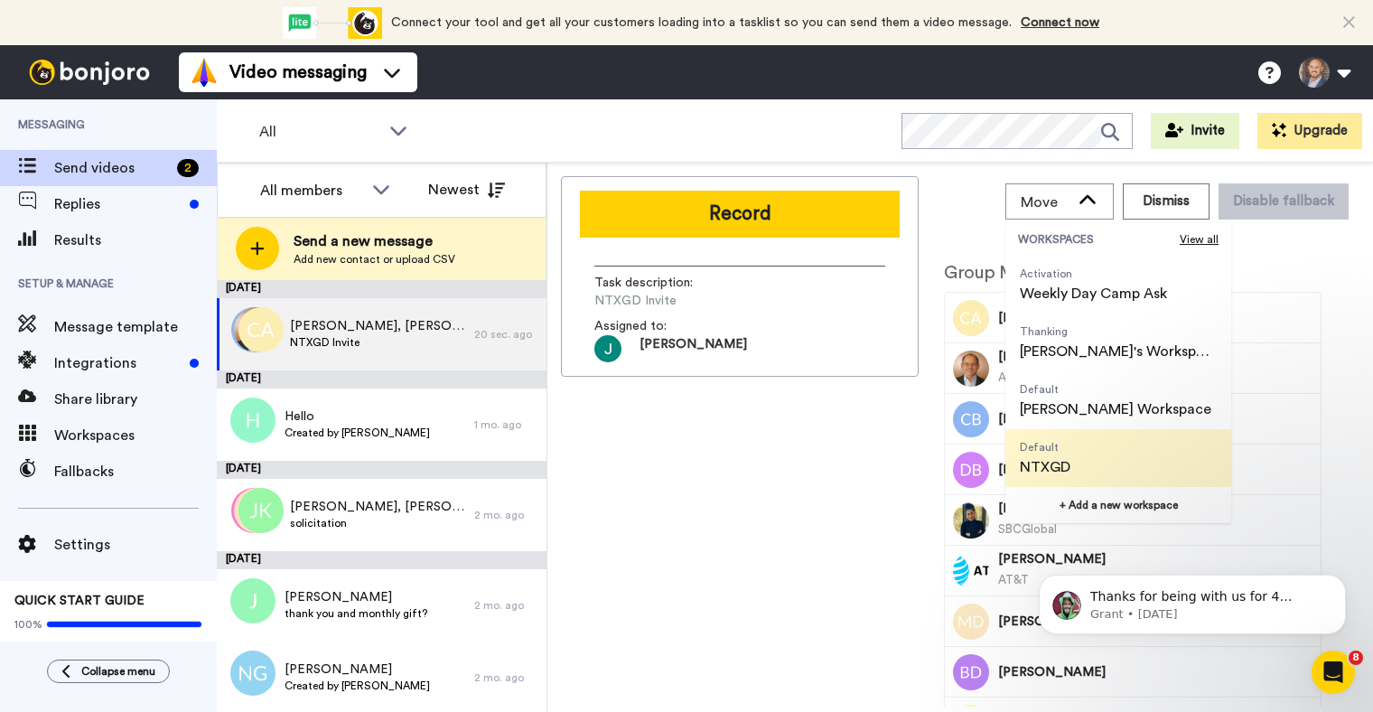
click at [1072, 454] on span "Default NTXGD" at bounding box center [1046, 458] width 80 height 58
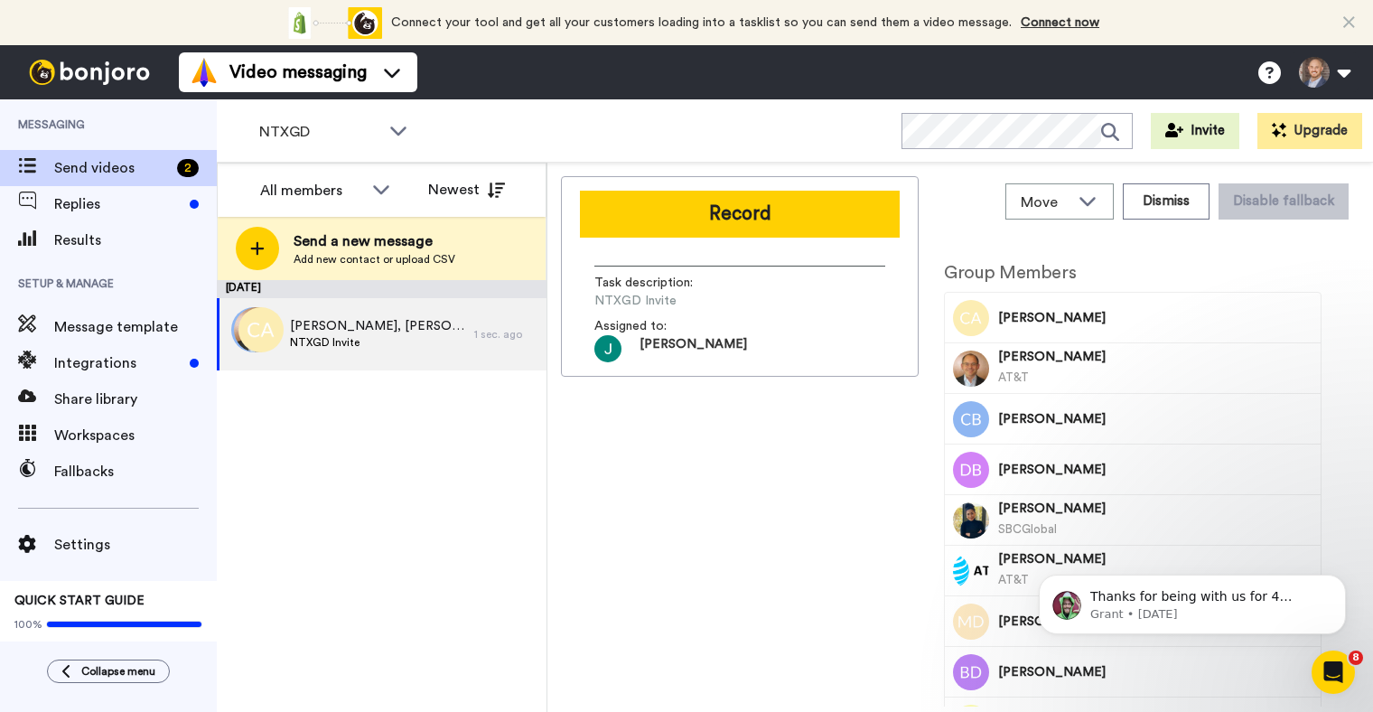
click at [825, 445] on div "Record Task description : NTXGD Invite Assigned to: Josh" at bounding box center [740, 441] width 358 height 530
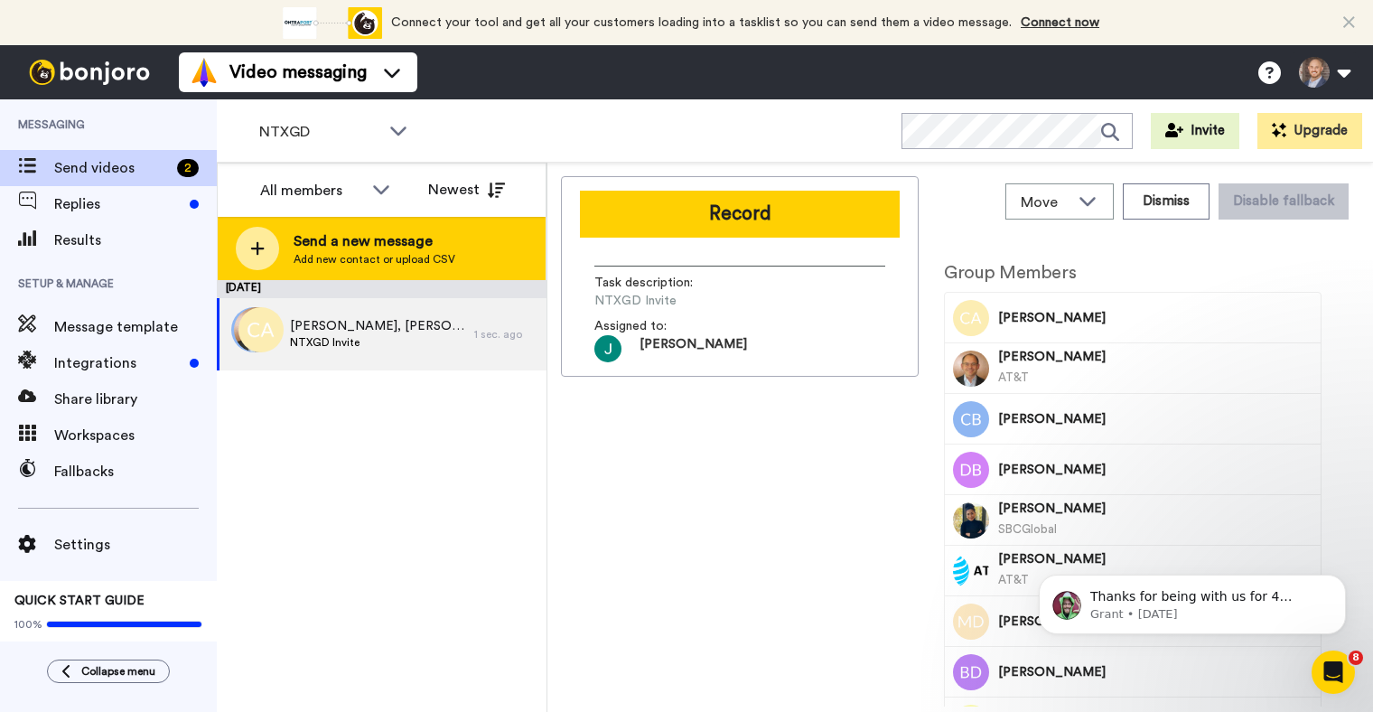
click at [248, 235] on div at bounding box center [257, 248] width 43 height 43
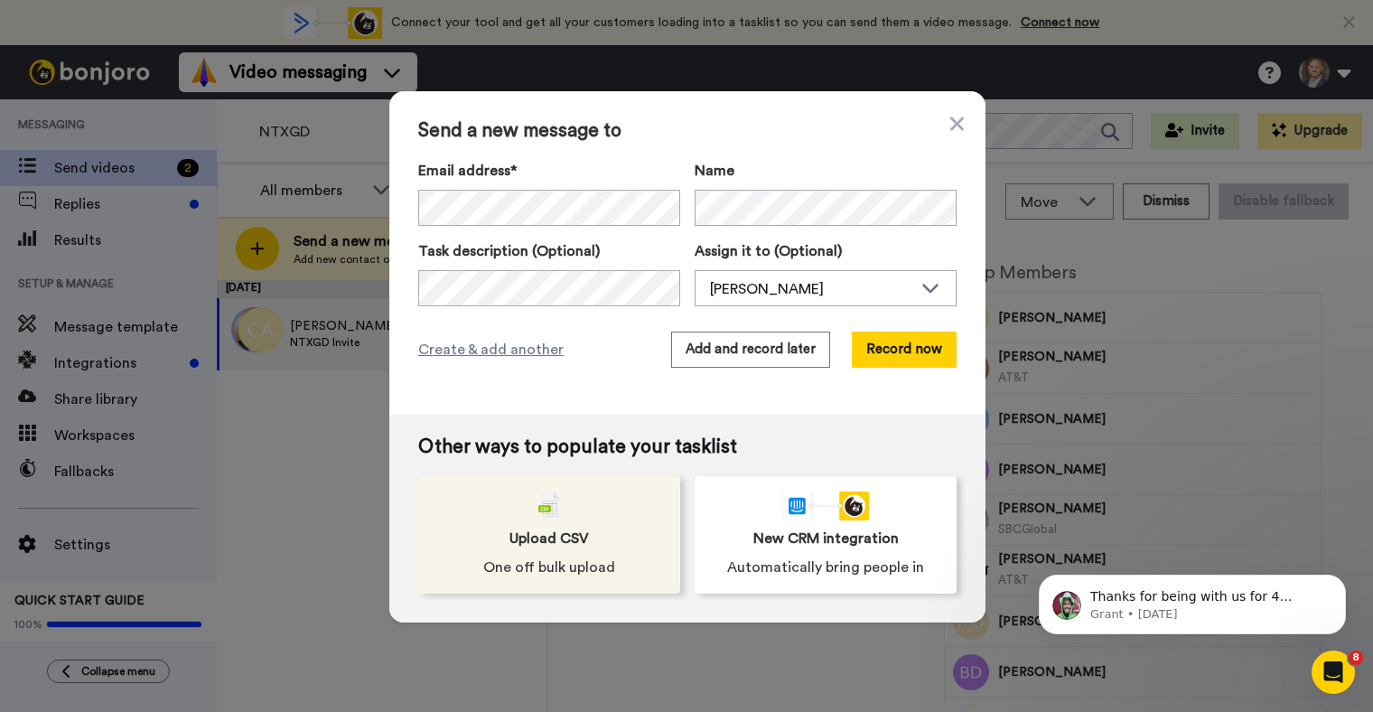
click at [540, 515] on img at bounding box center [549, 505] width 22 height 29
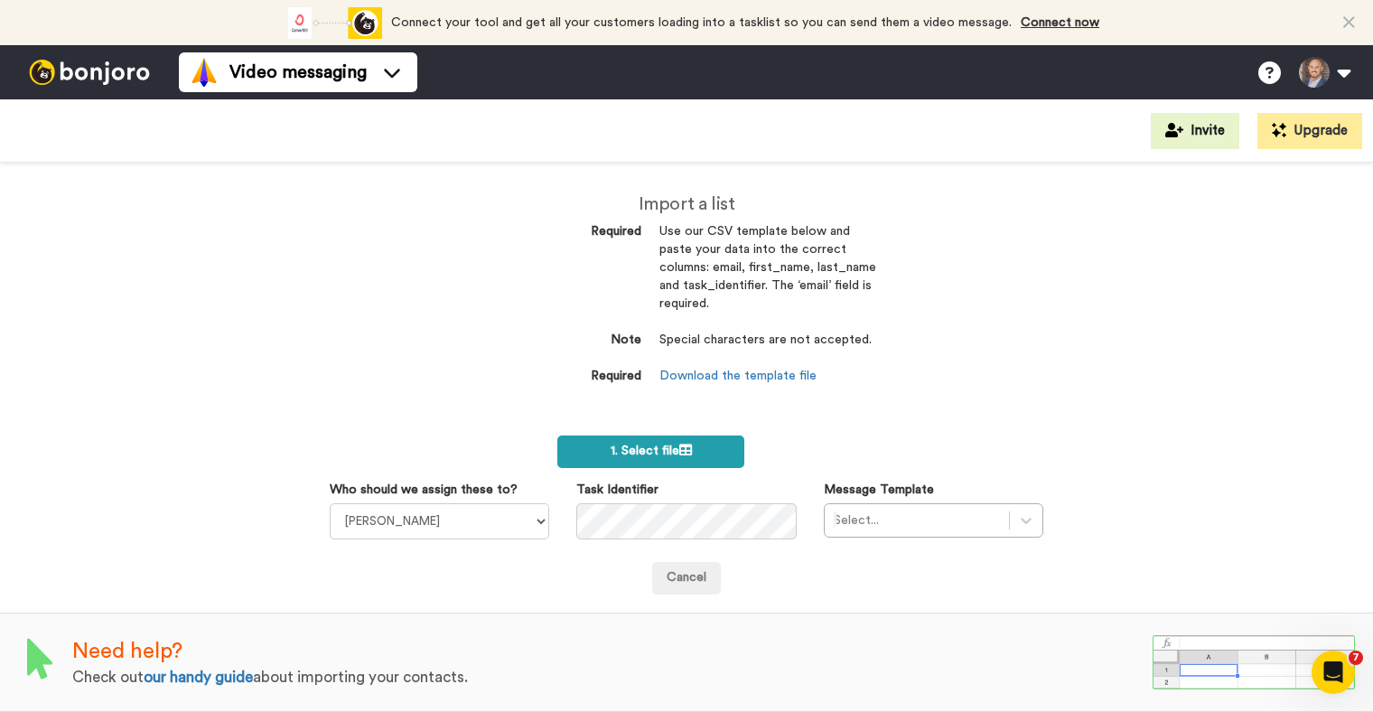
click at [642, 449] on span "1. Select file" at bounding box center [651, 451] width 81 height 13
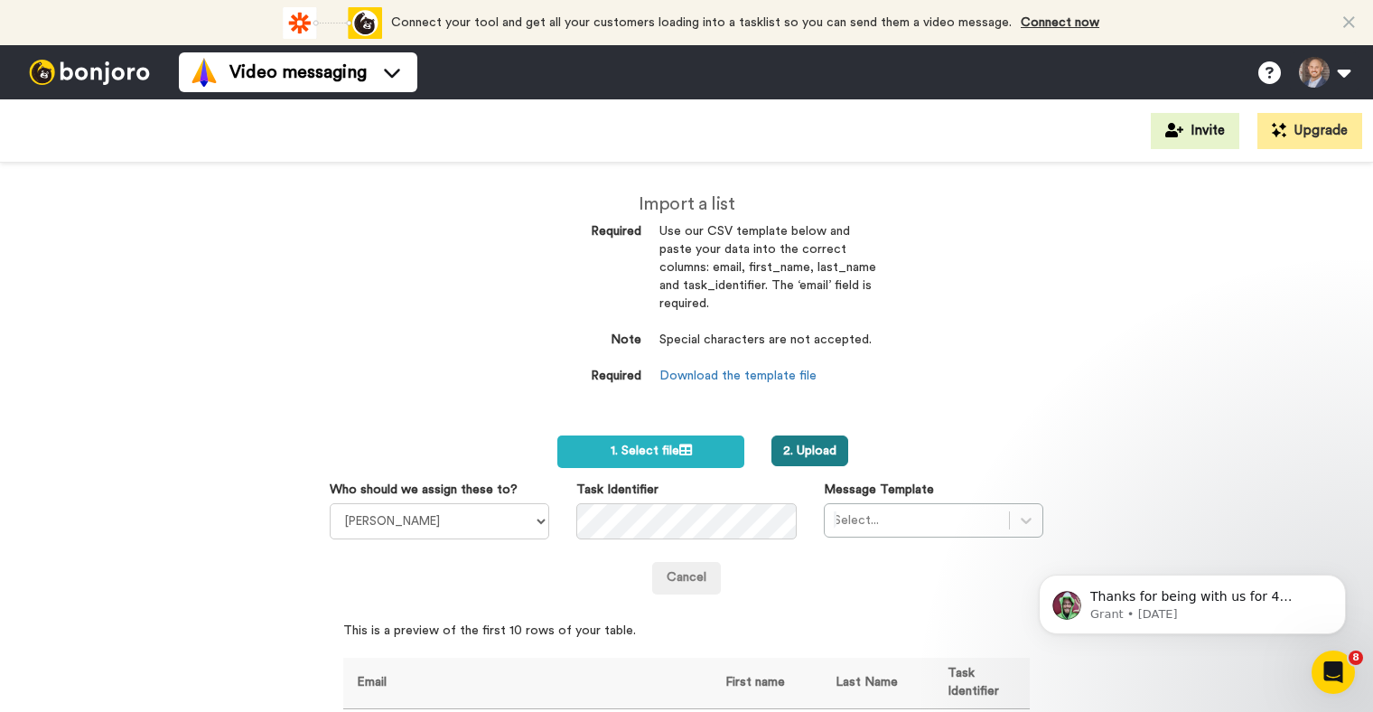
click at [821, 442] on button "2. Upload" at bounding box center [810, 450] width 77 height 31
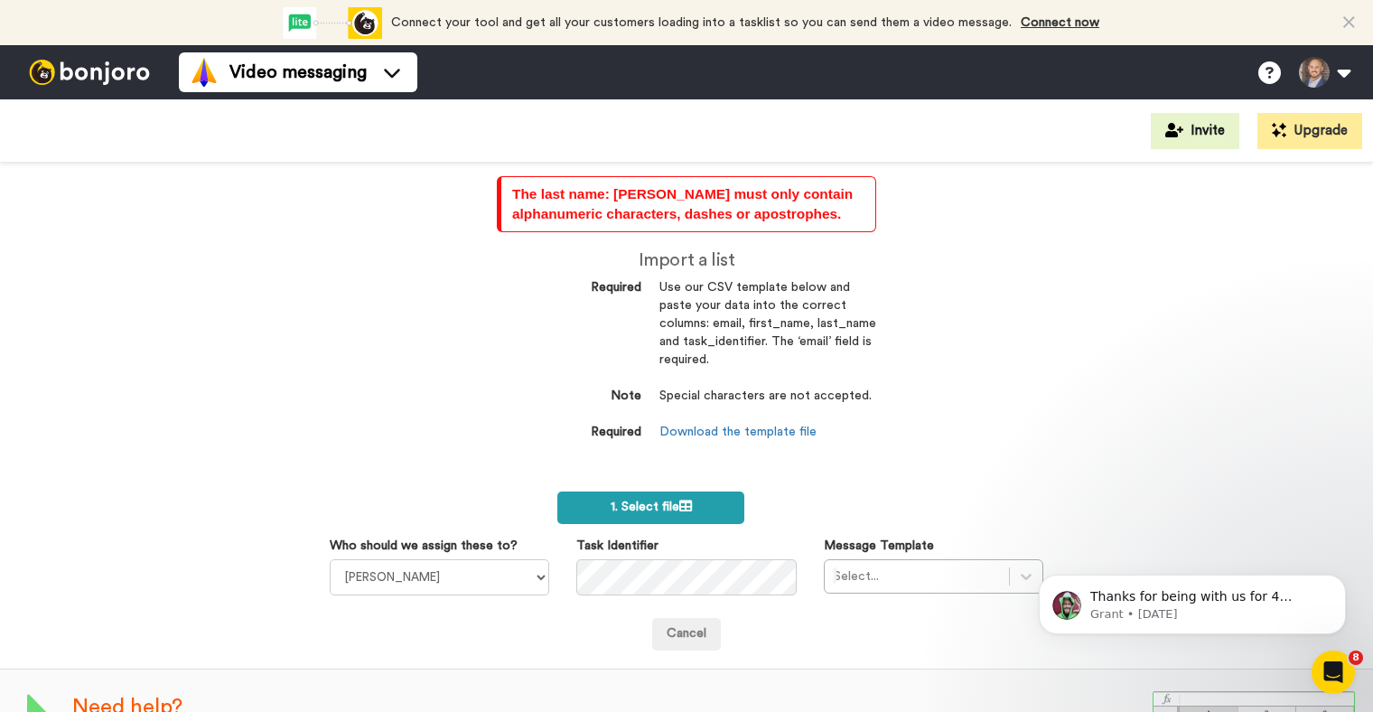
click at [615, 501] on span "1. Select file" at bounding box center [651, 507] width 81 height 13
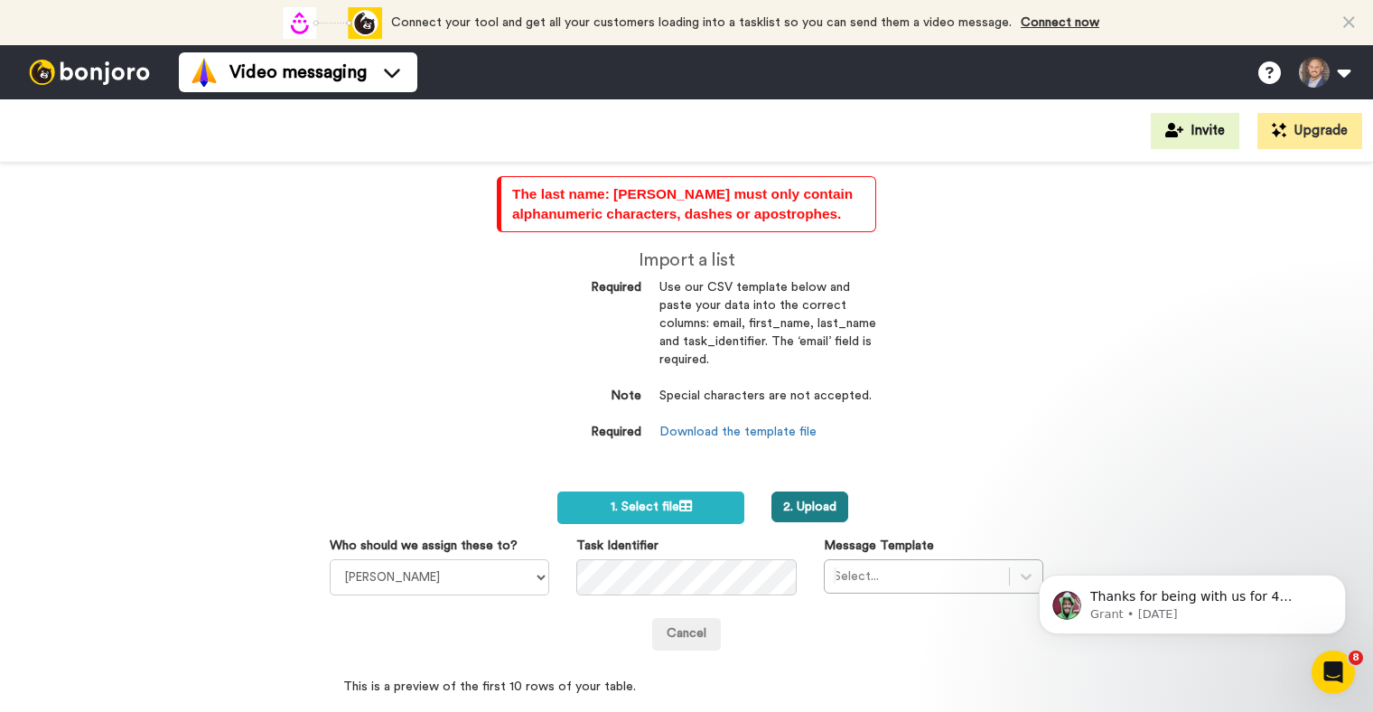
click at [822, 497] on button "2. Upload" at bounding box center [810, 506] width 77 height 31
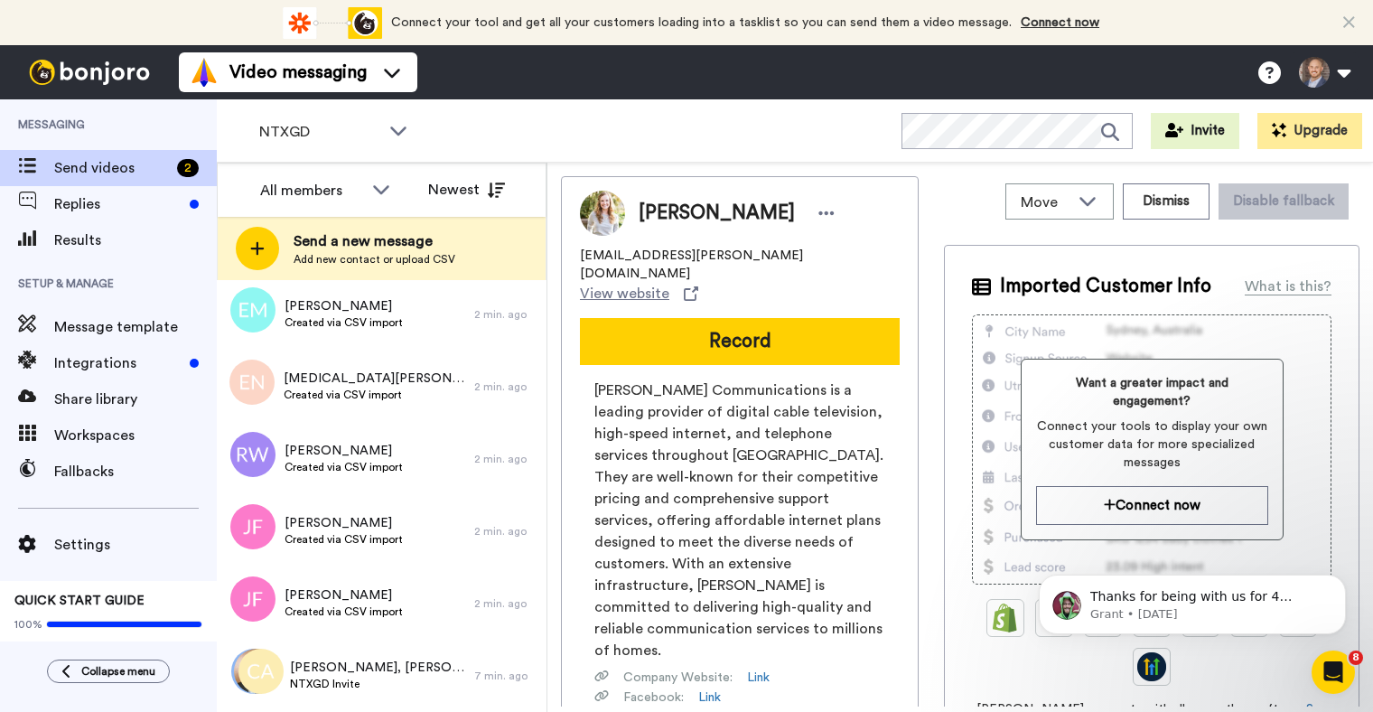
scroll to position [13897, 0]
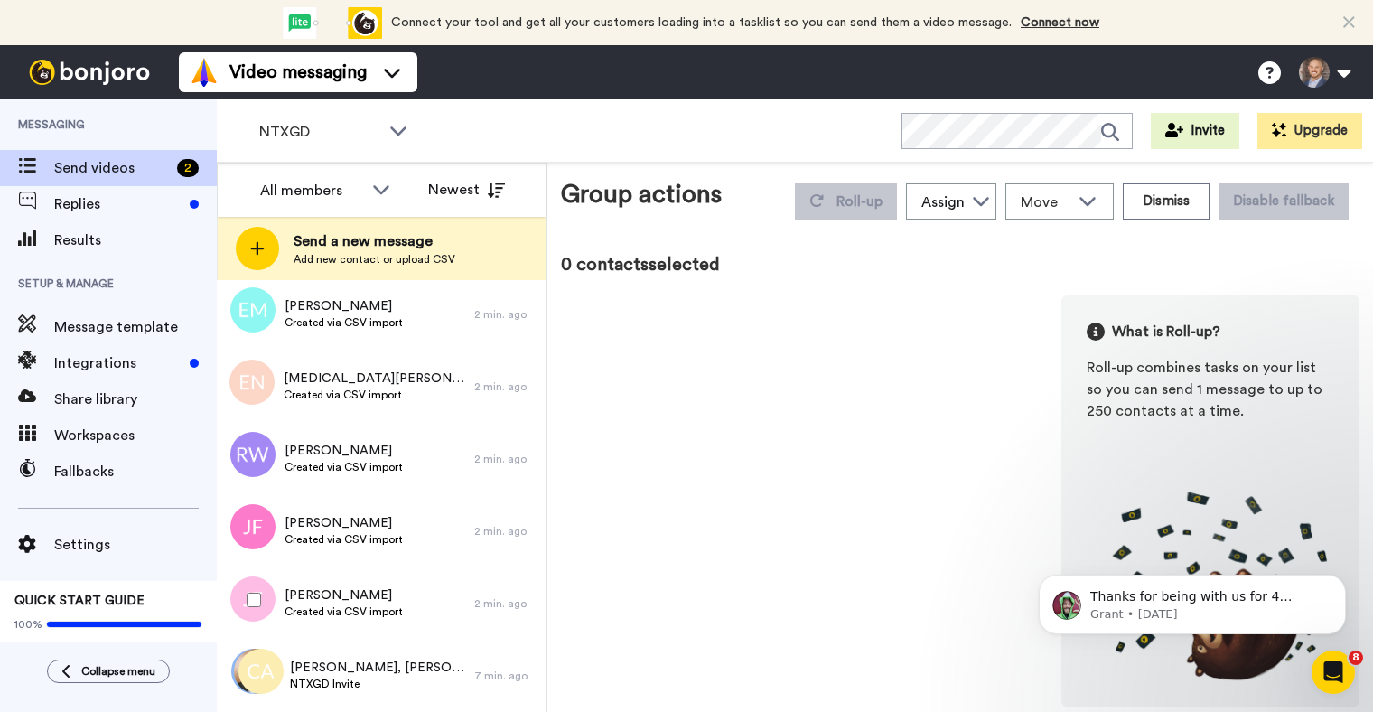
scroll to position [13834, 0]
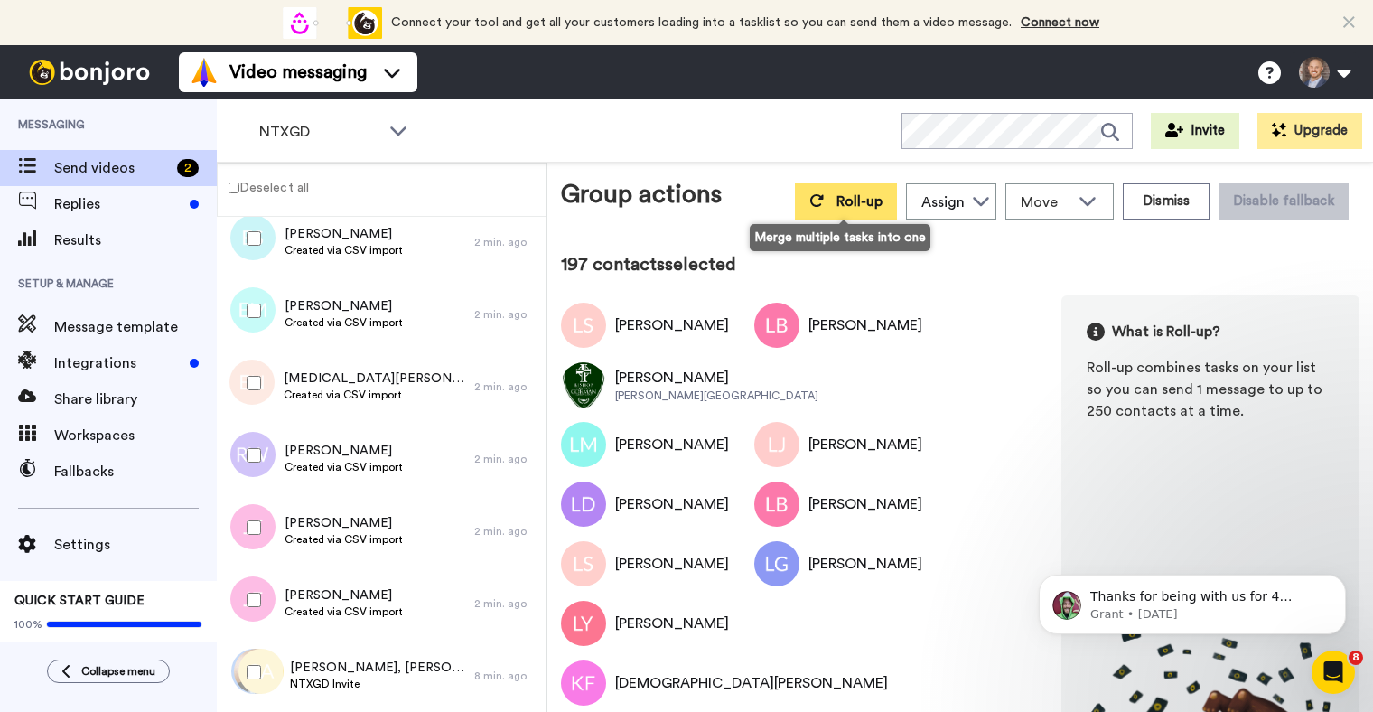
click at [829, 202] on button "Roll-up" at bounding box center [846, 201] width 102 height 36
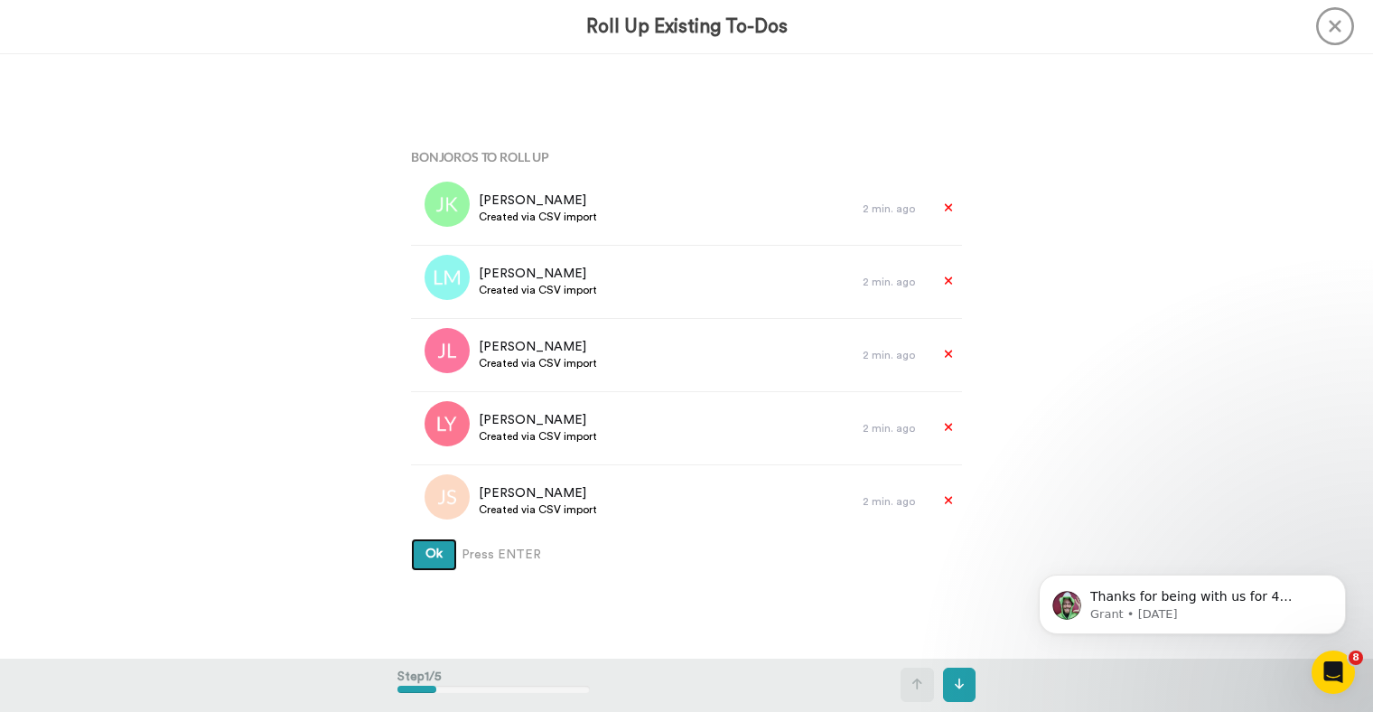
click at [433, 548] on span "Ok" at bounding box center [434, 554] width 17 height 13
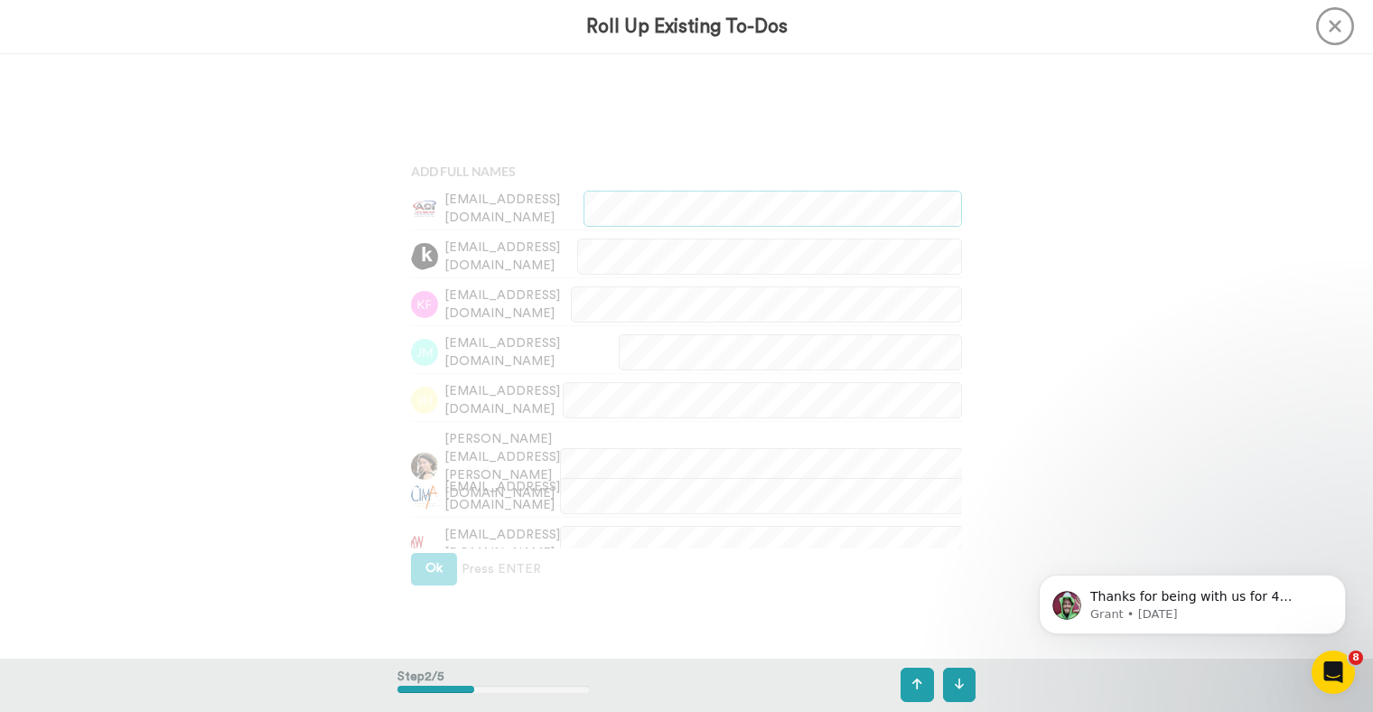
scroll to position [604, 0]
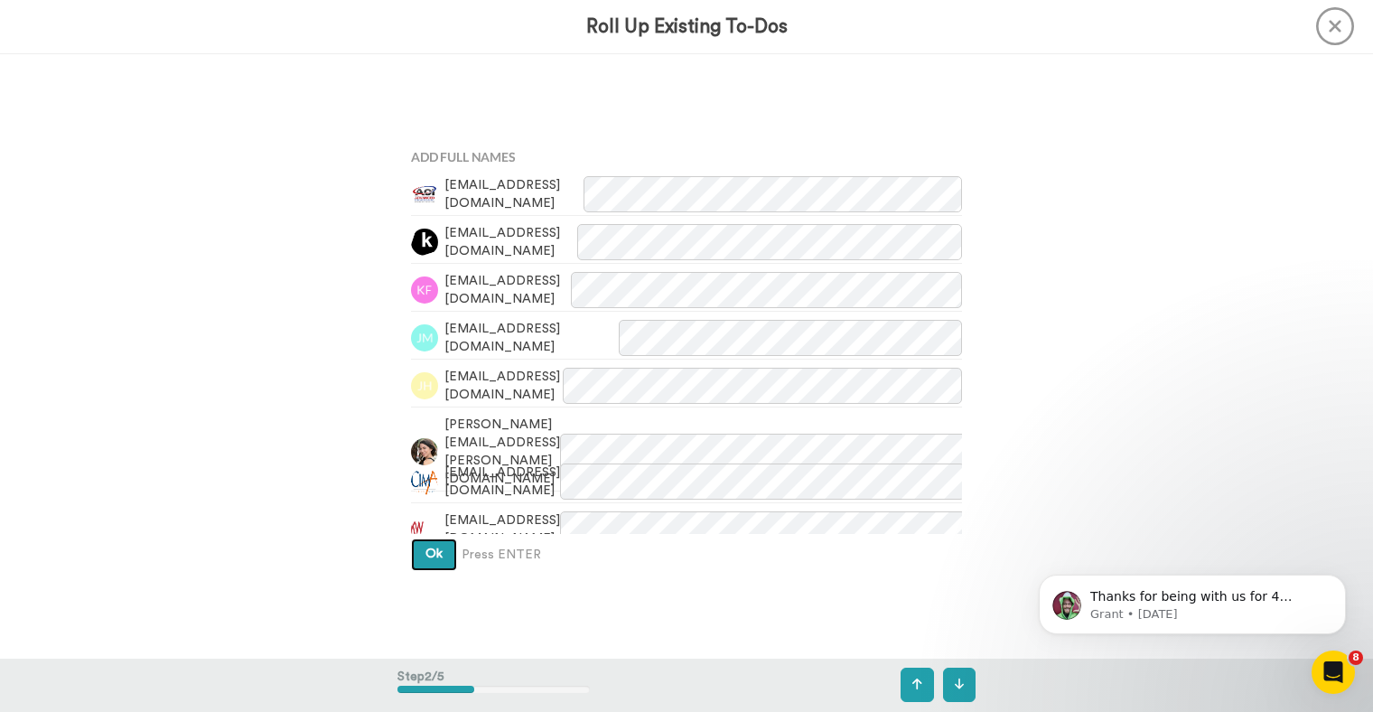
click at [429, 563] on button "Ok" at bounding box center [434, 554] width 46 height 33
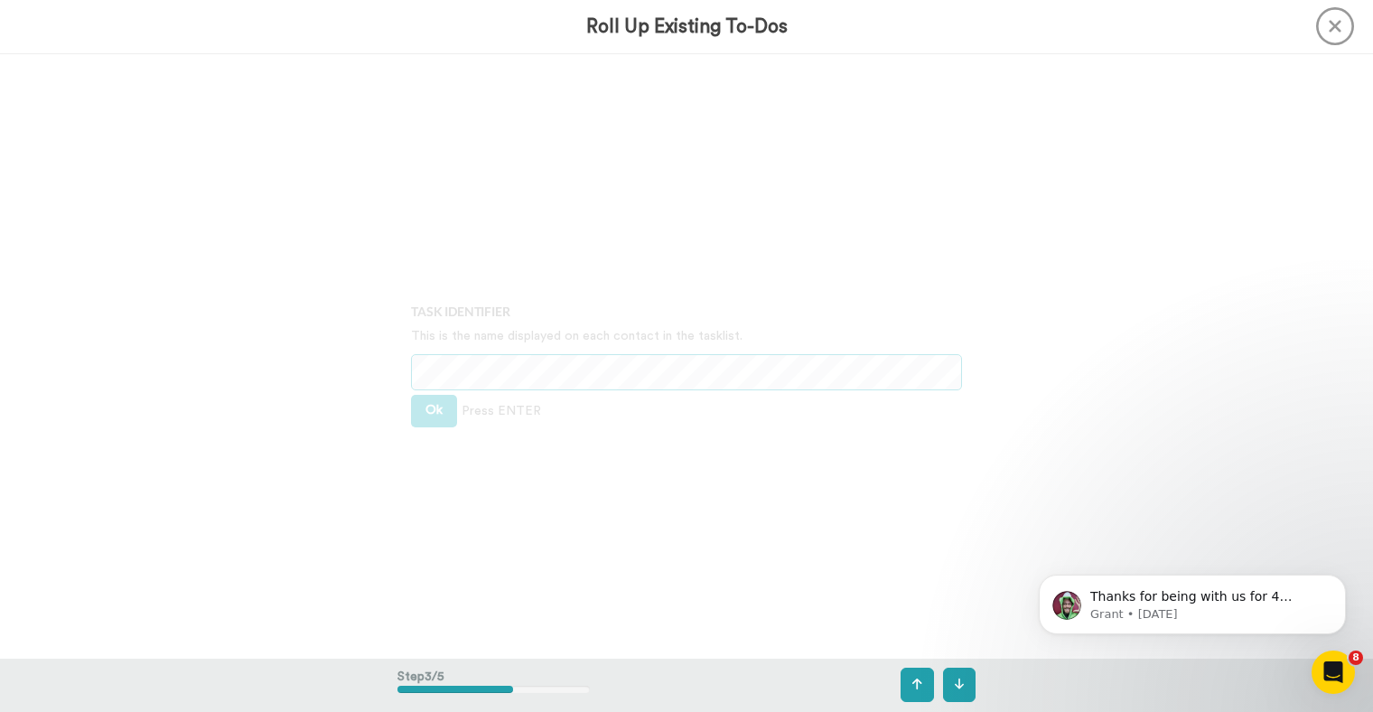
scroll to position [1209, 0]
click at [423, 413] on button "Ok" at bounding box center [434, 405] width 46 height 33
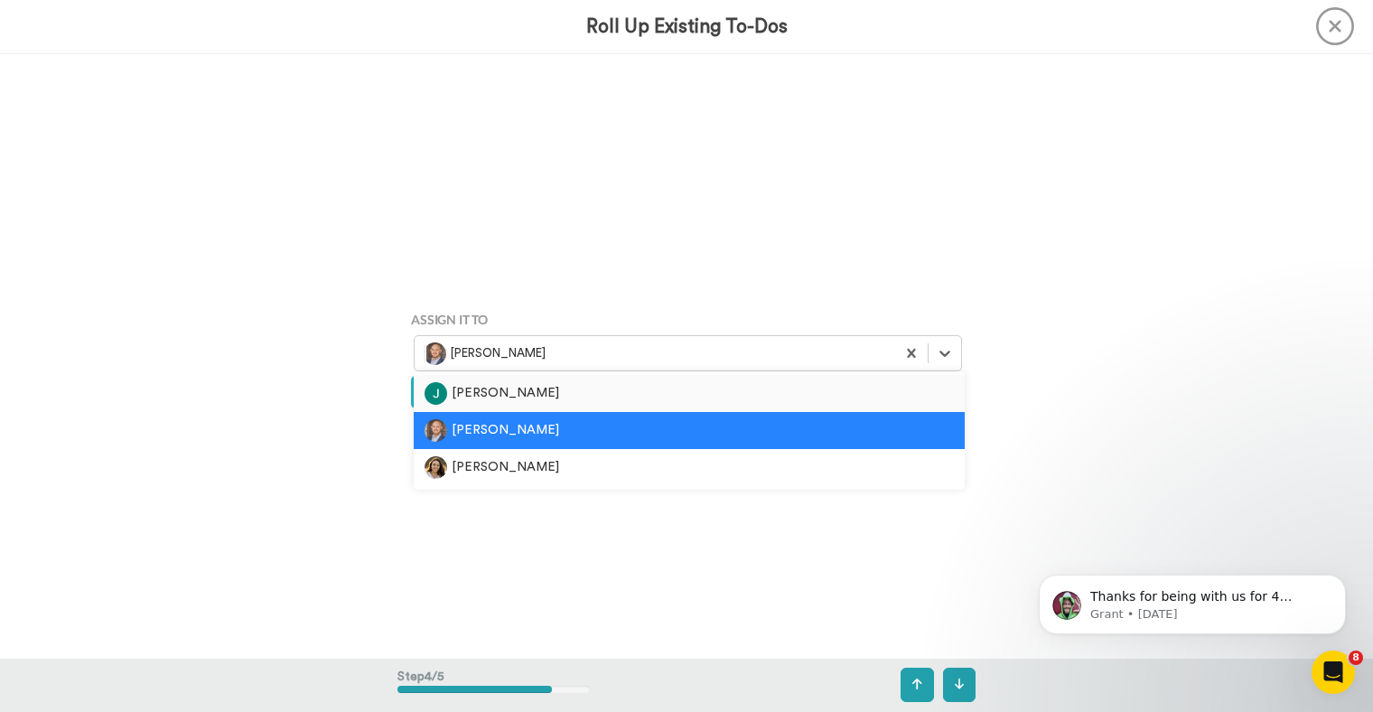
click at [506, 357] on div "[PERSON_NAME]" at bounding box center [655, 353] width 463 height 23
click at [503, 392] on div "[PERSON_NAME]" at bounding box center [689, 393] width 529 height 23
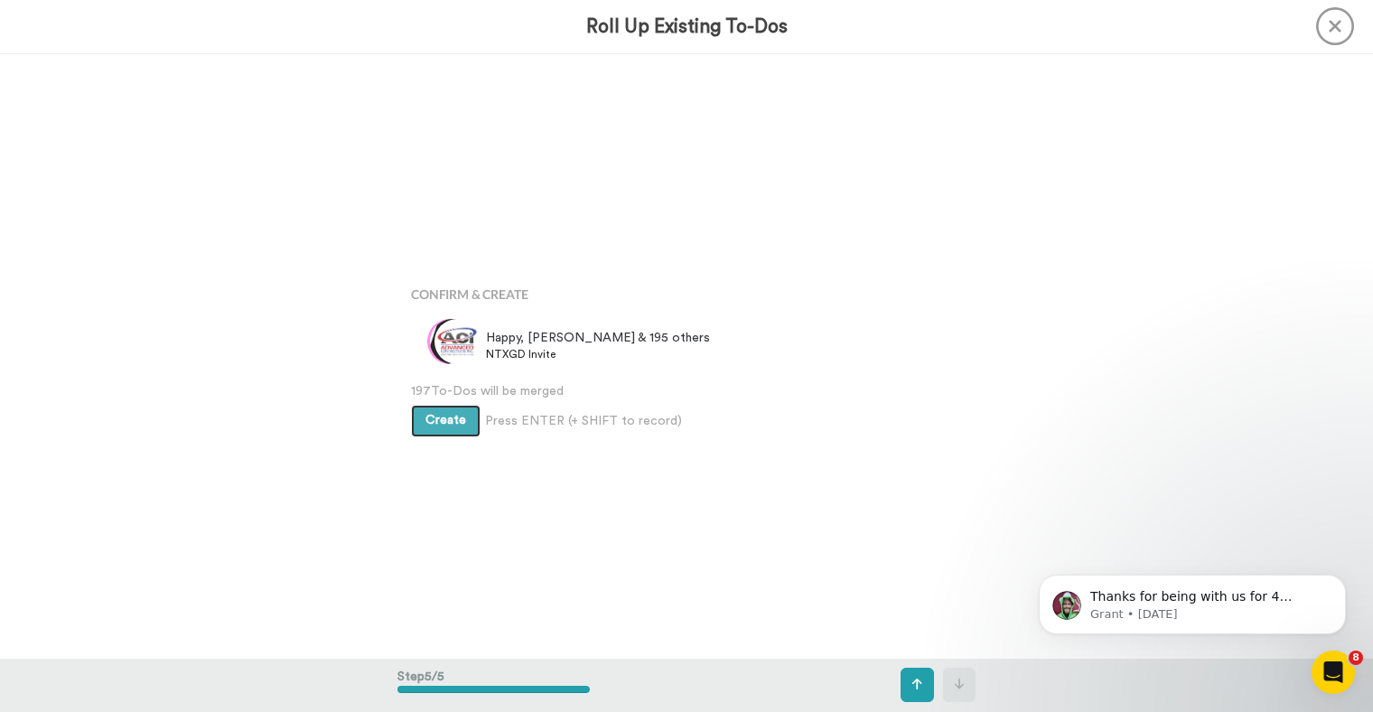
scroll to position [2418, 0]
click at [451, 417] on span "Create" at bounding box center [446, 418] width 41 height 13
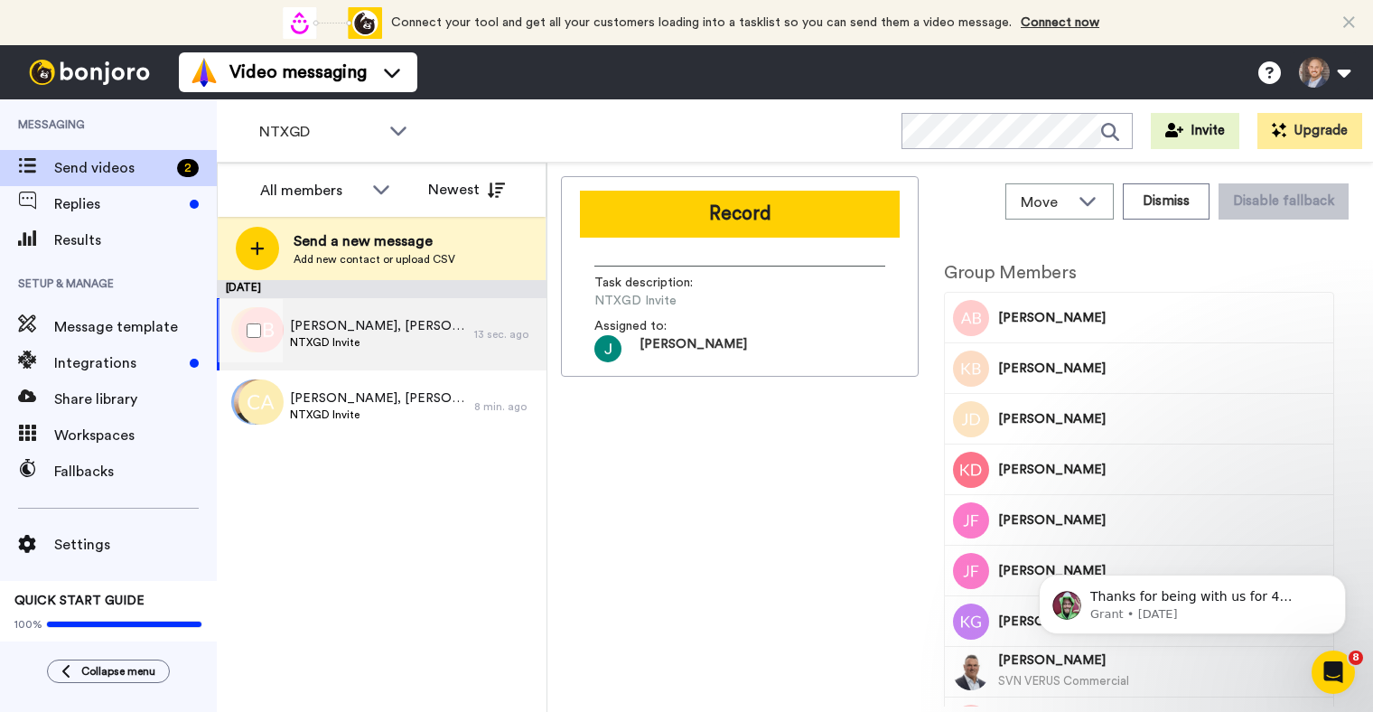
click at [377, 332] on span "Julie, Kristin, John & 194 others" at bounding box center [377, 326] width 175 height 18
click at [726, 517] on div "Record Task description : NTXGD Invite Assigned to: Josh" at bounding box center [740, 441] width 358 height 530
